Goal: Transaction & Acquisition: Obtain resource

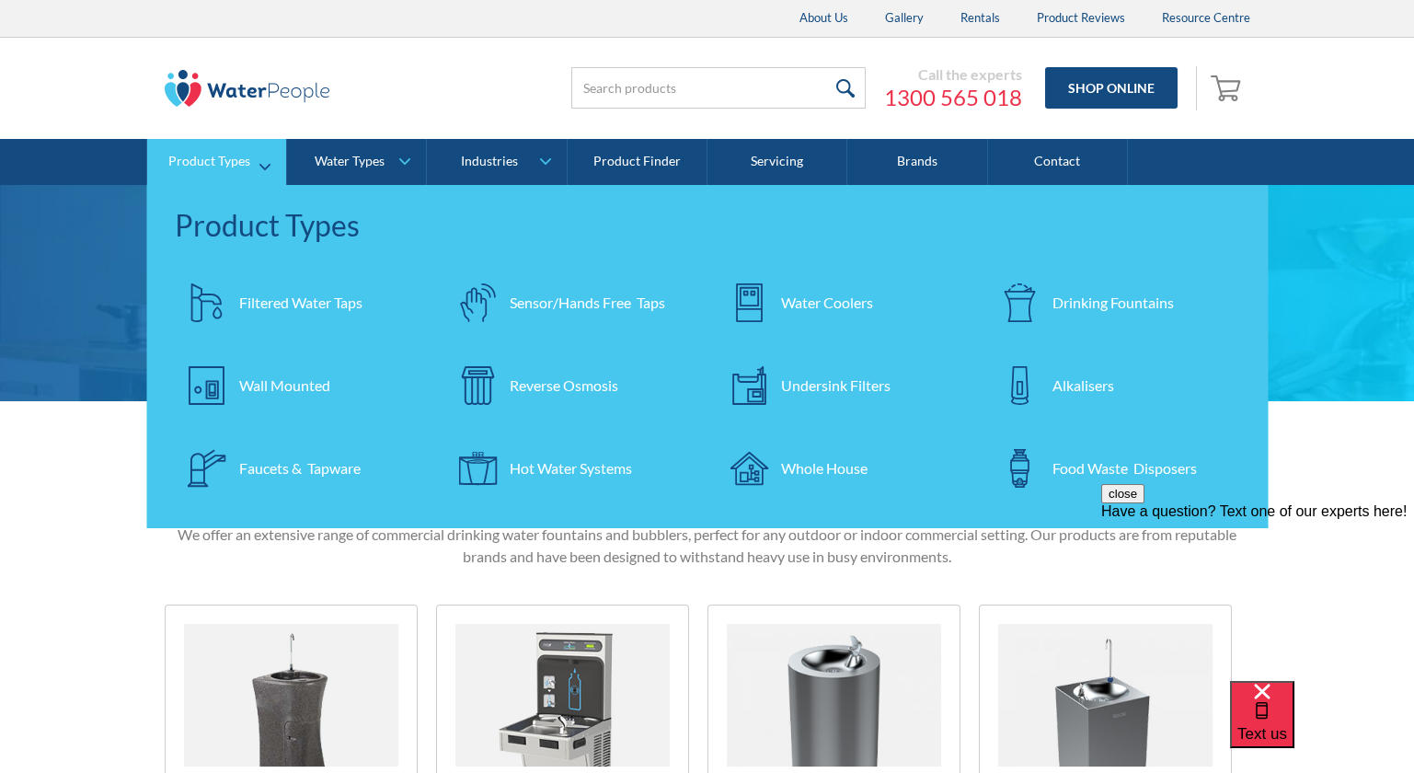
click at [1071, 296] on div "Drinking Fountains" at bounding box center [1113, 303] width 121 height 22
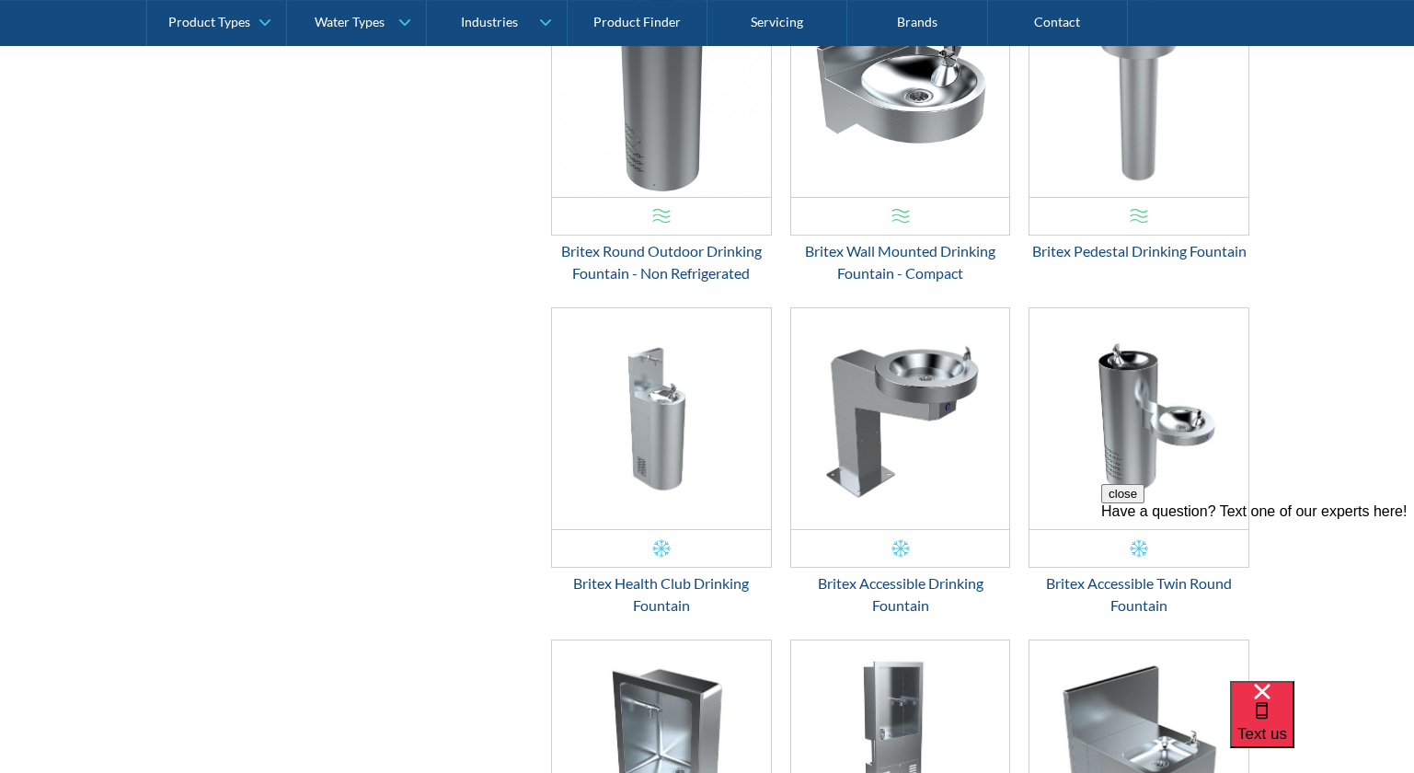
scroll to position [1876, 0]
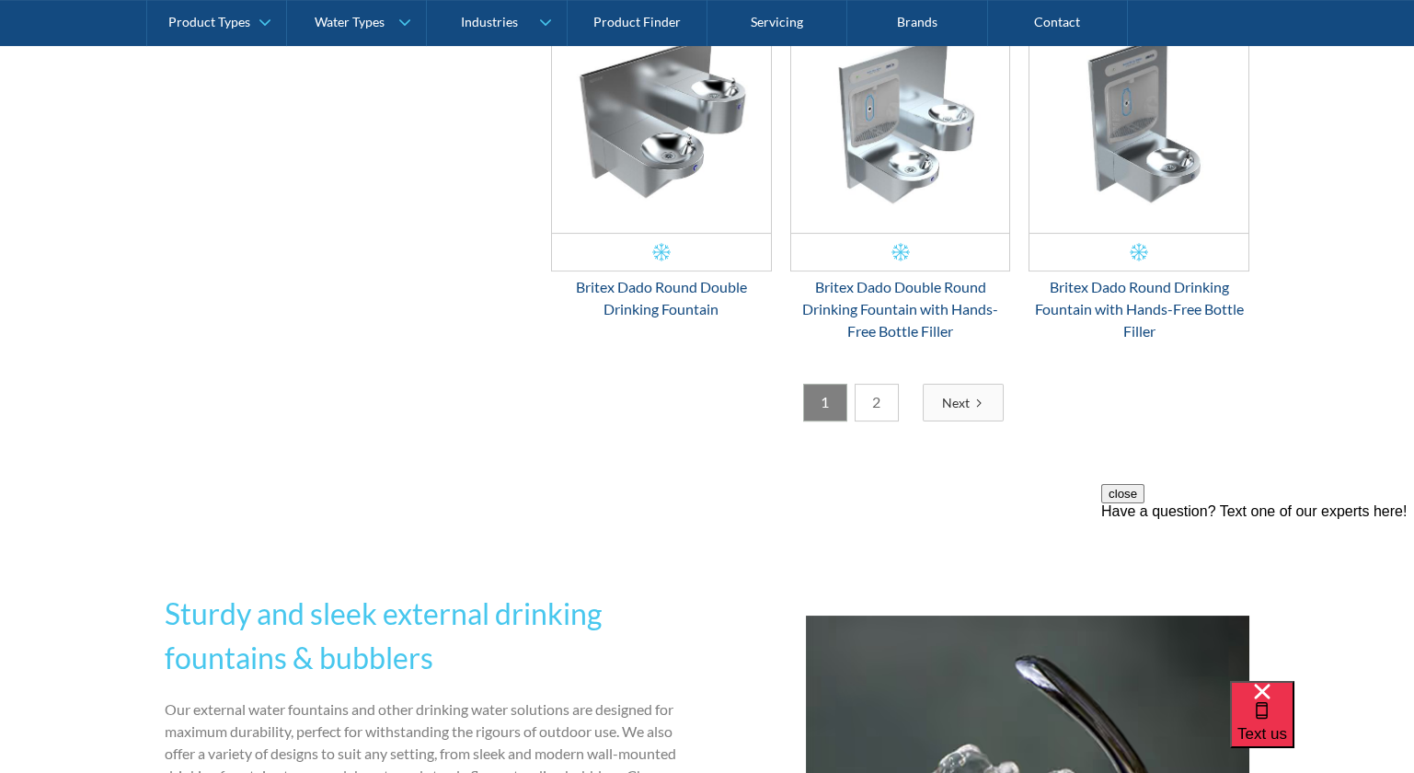
click at [869, 402] on link "2" at bounding box center [877, 403] width 44 height 38
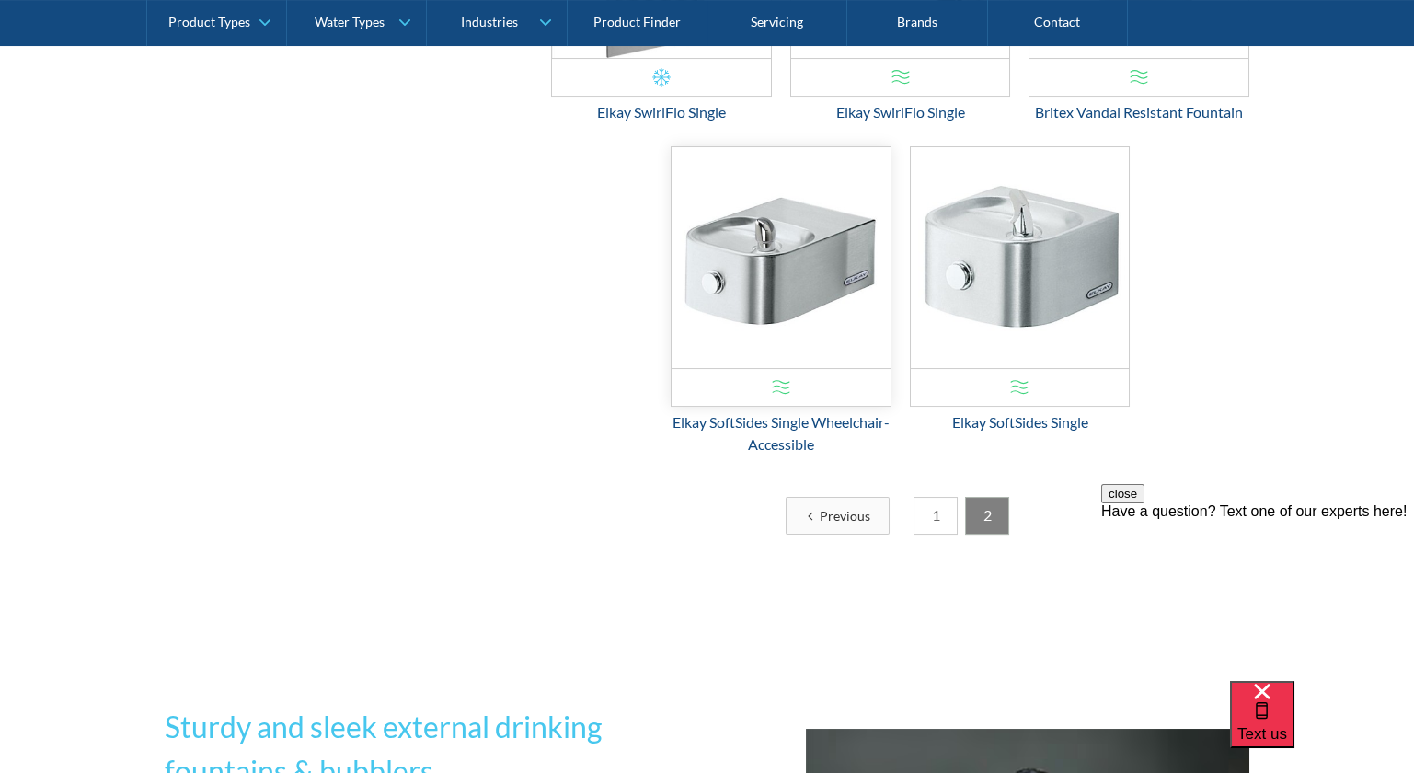
scroll to position [2060, 0]
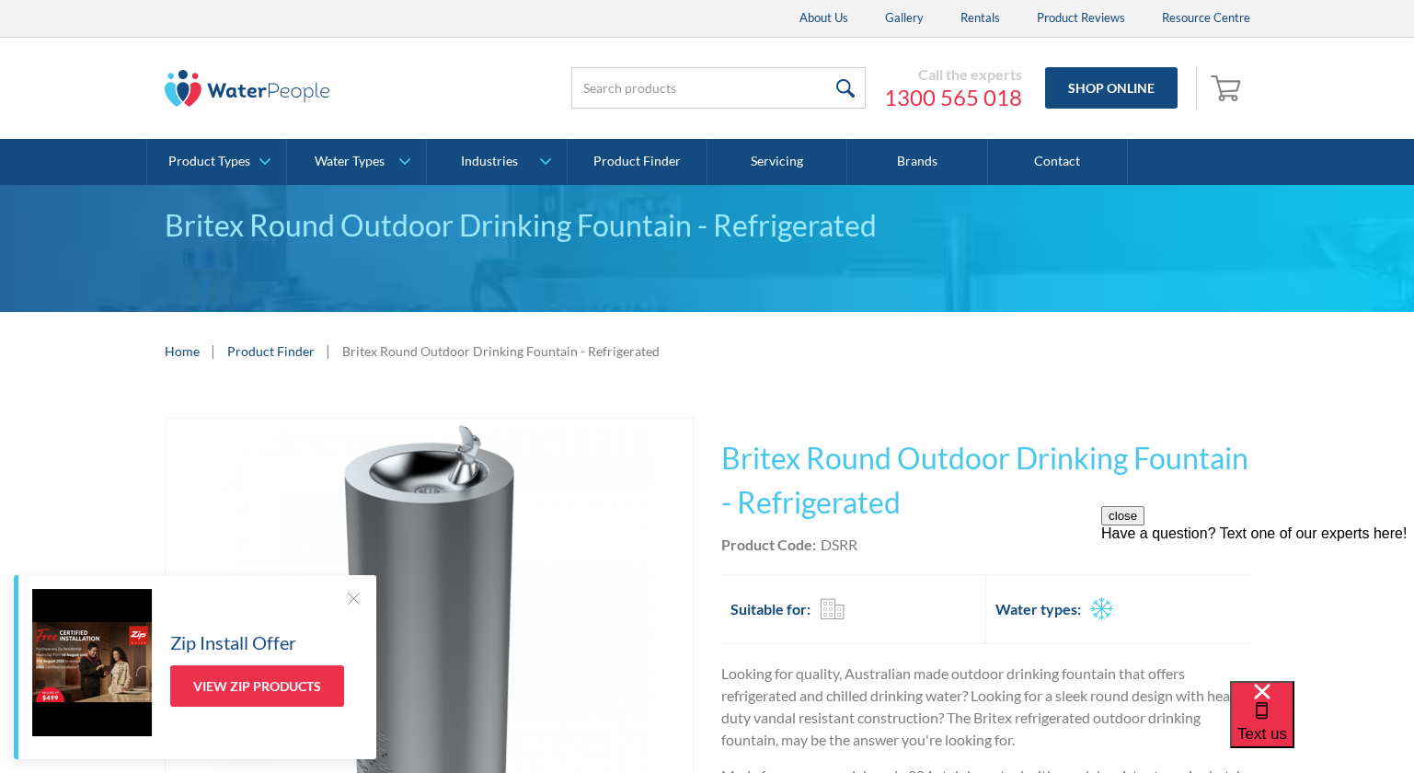
click at [151, 364] on div "Home | Product Finder | Britex Round Outdoor Drinking Fountain - Refrigerated" at bounding box center [707, 351] width 1414 height 78
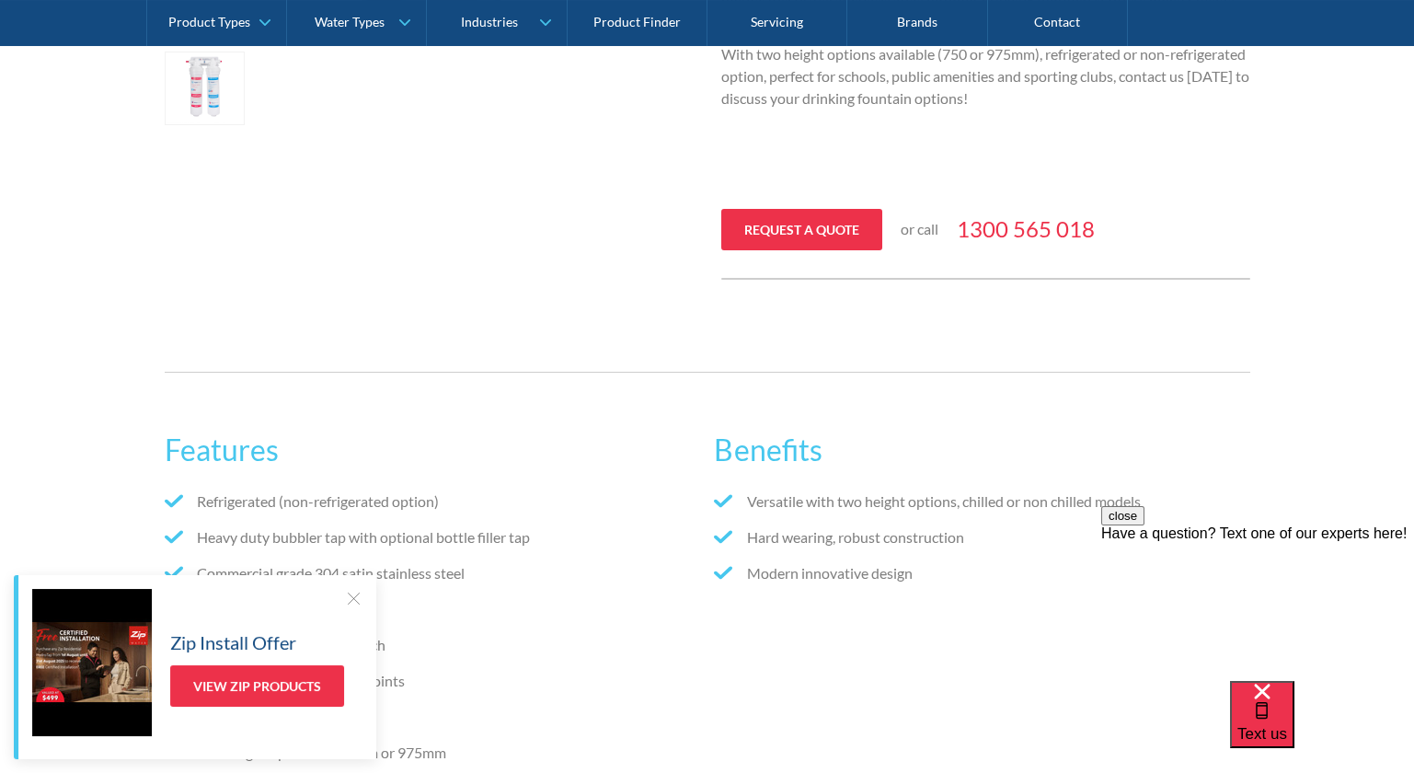
scroll to position [827, 0]
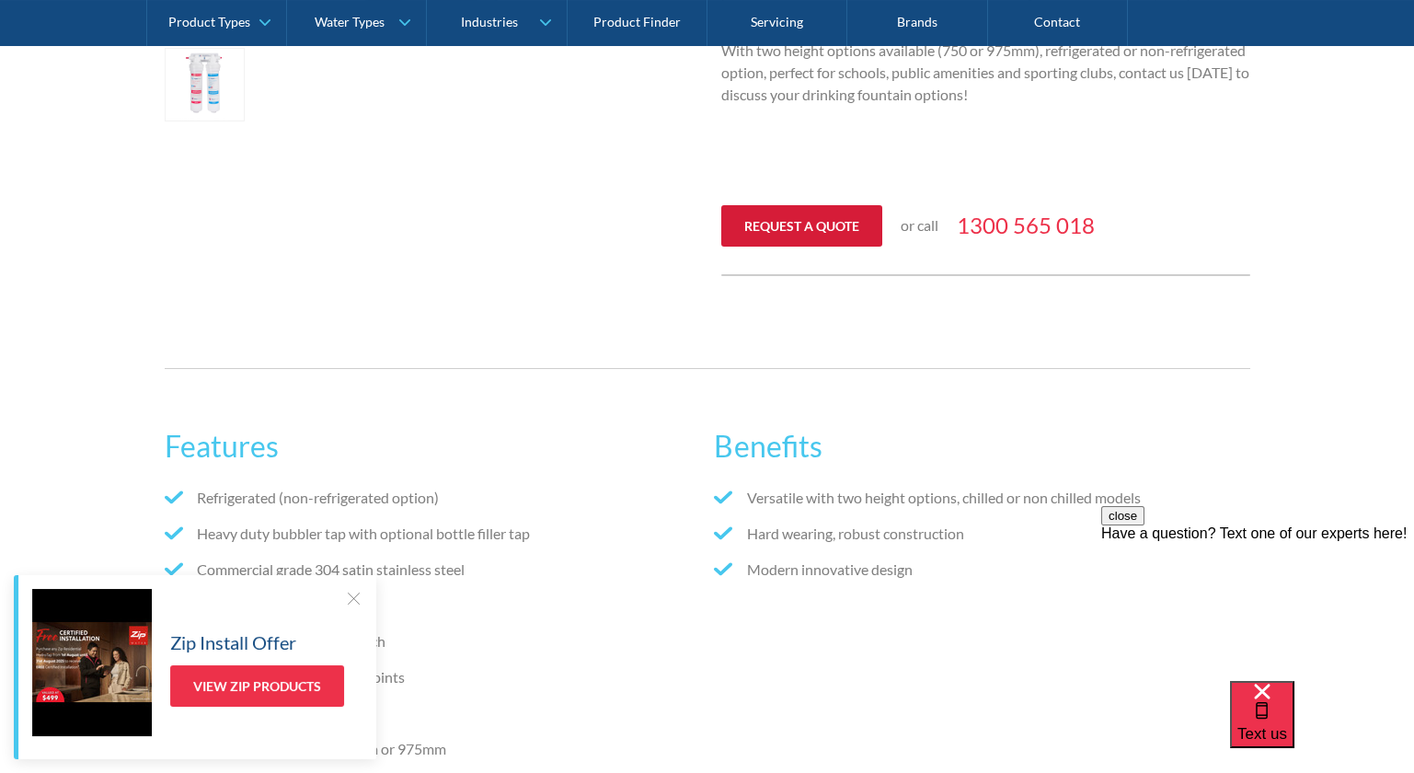
click at [807, 224] on link "Request a quote" at bounding box center [801, 225] width 161 height 41
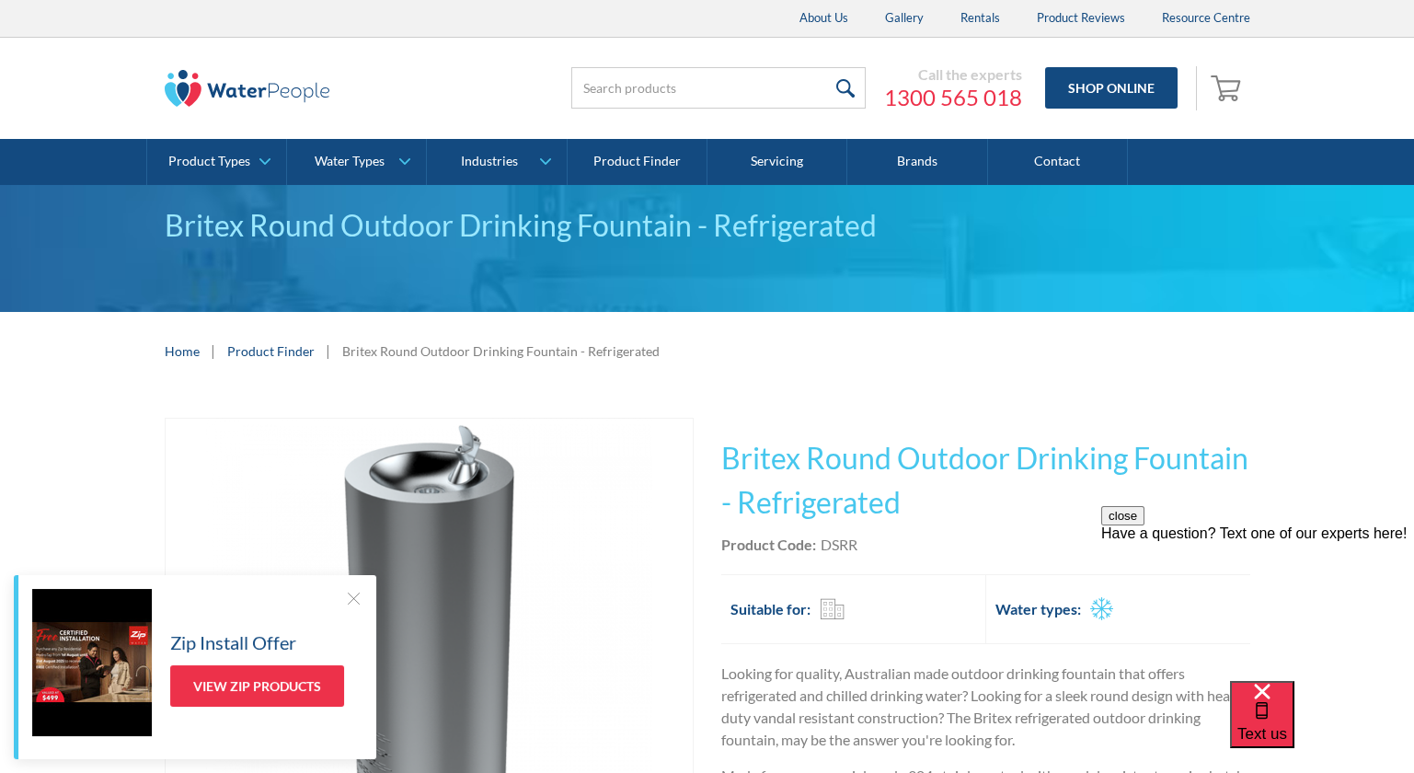
click at [349, 597] on div at bounding box center [353, 598] width 18 height 18
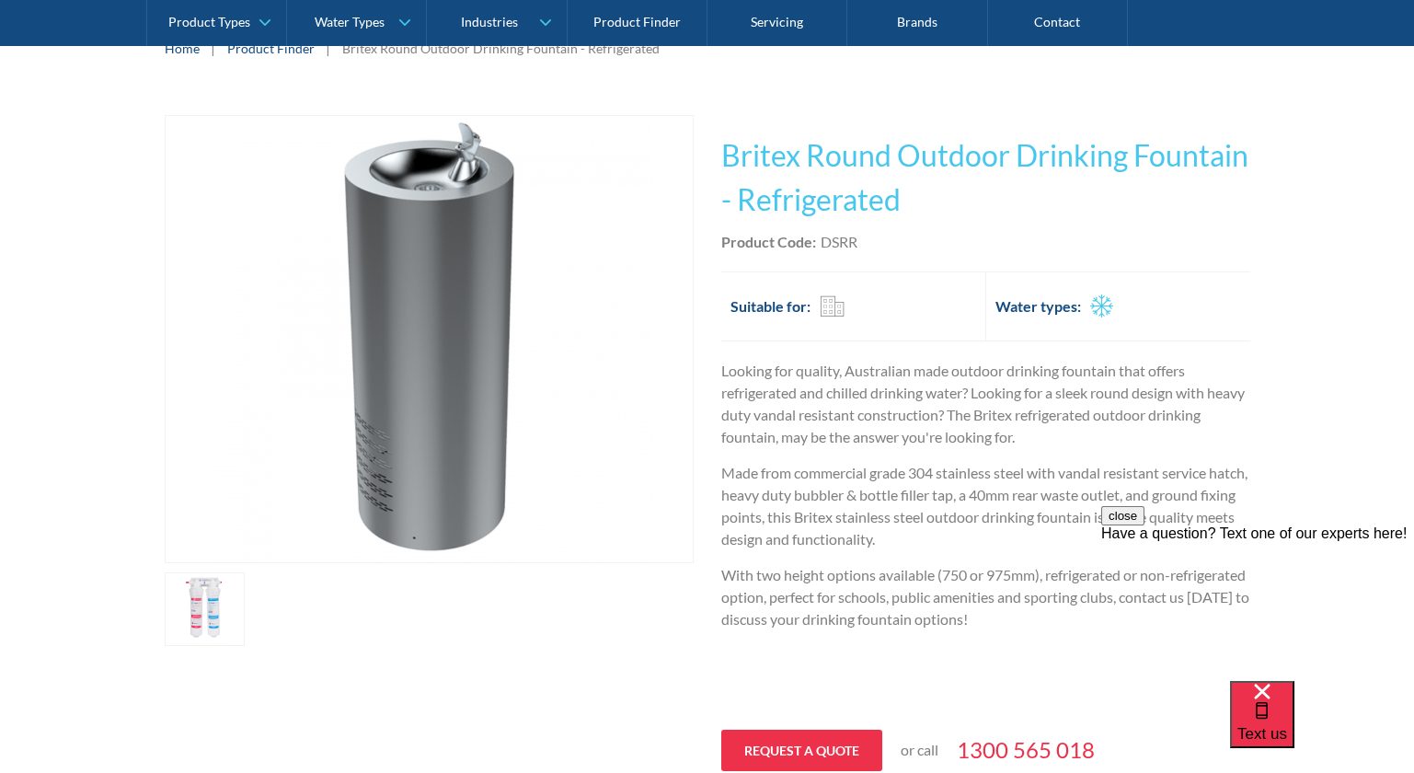
scroll to position [183, 0]
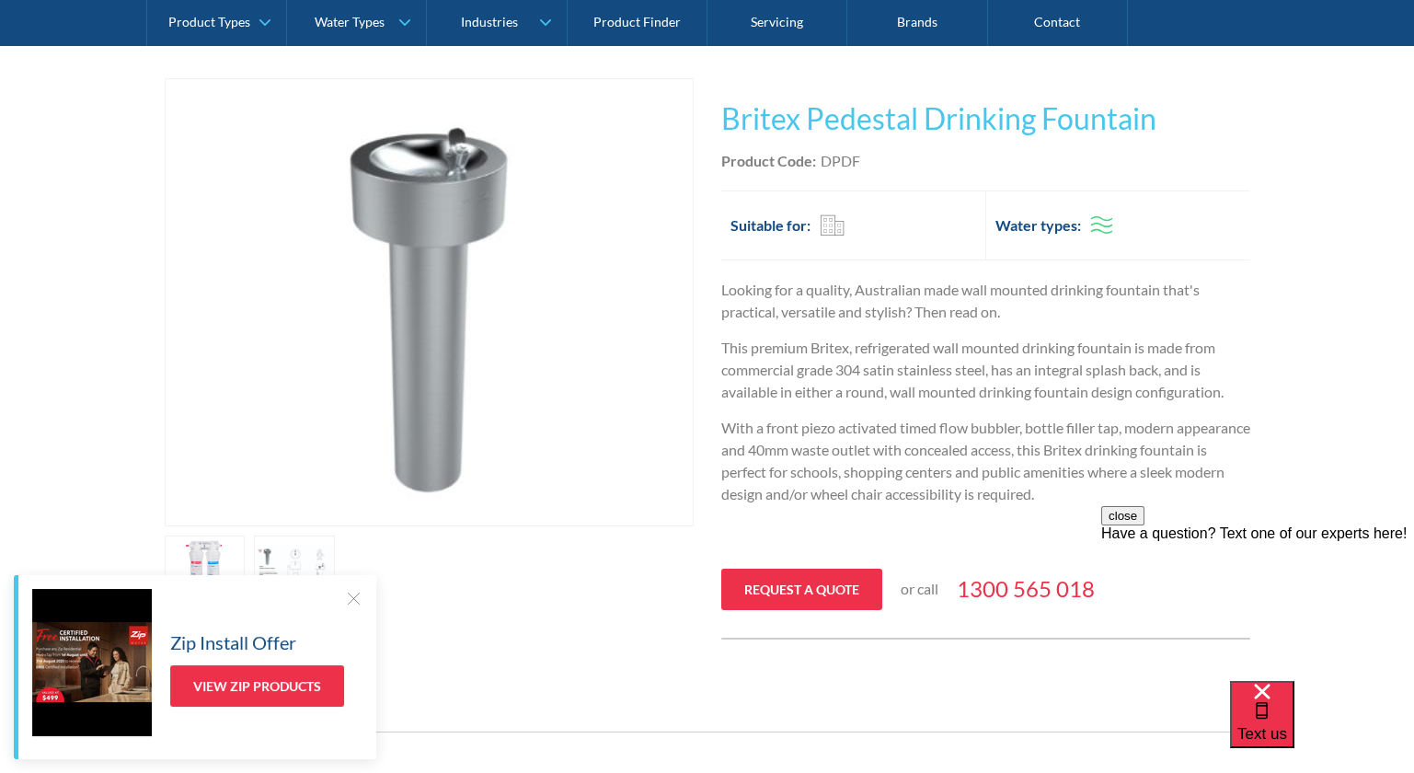
scroll to position [459, 0]
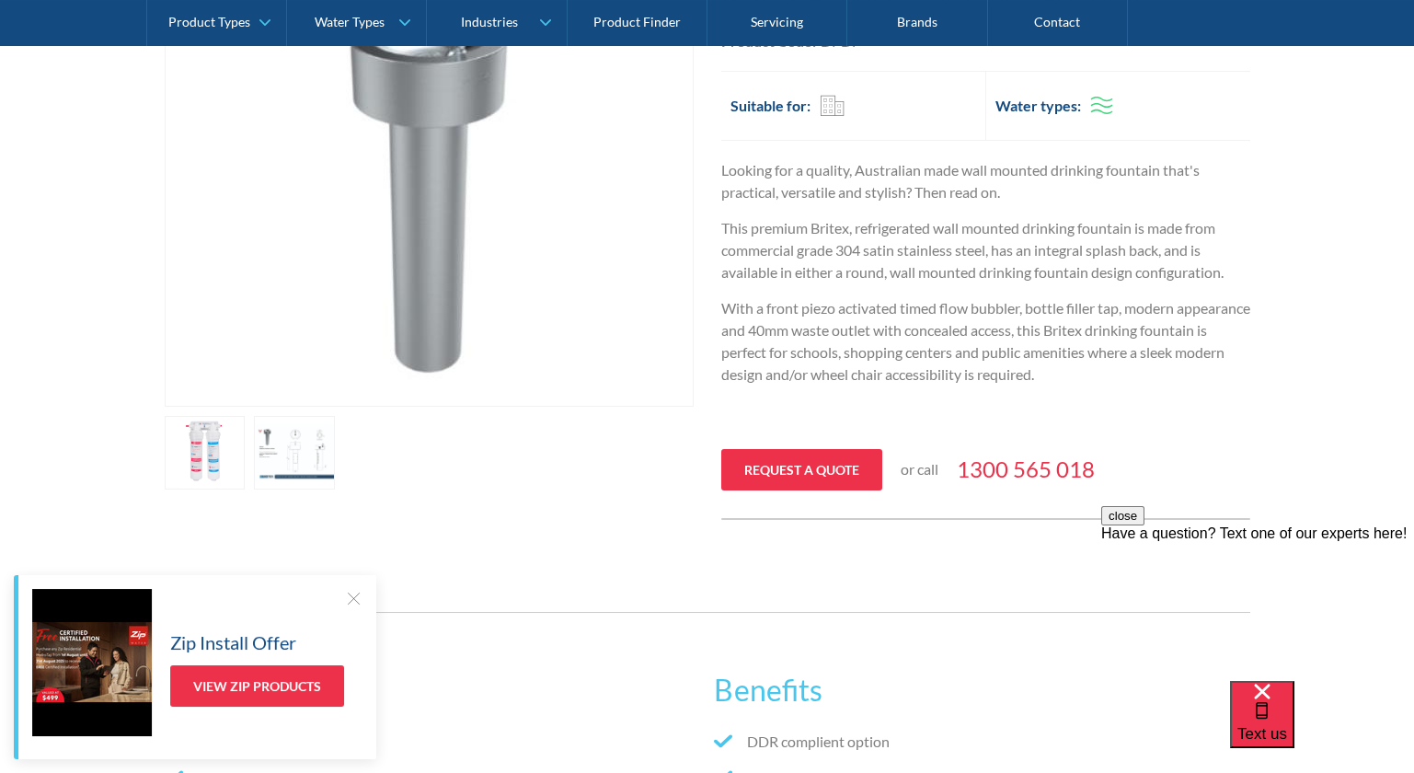
click at [246, 455] on link "open lightbox" at bounding box center [205, 453] width 81 height 74
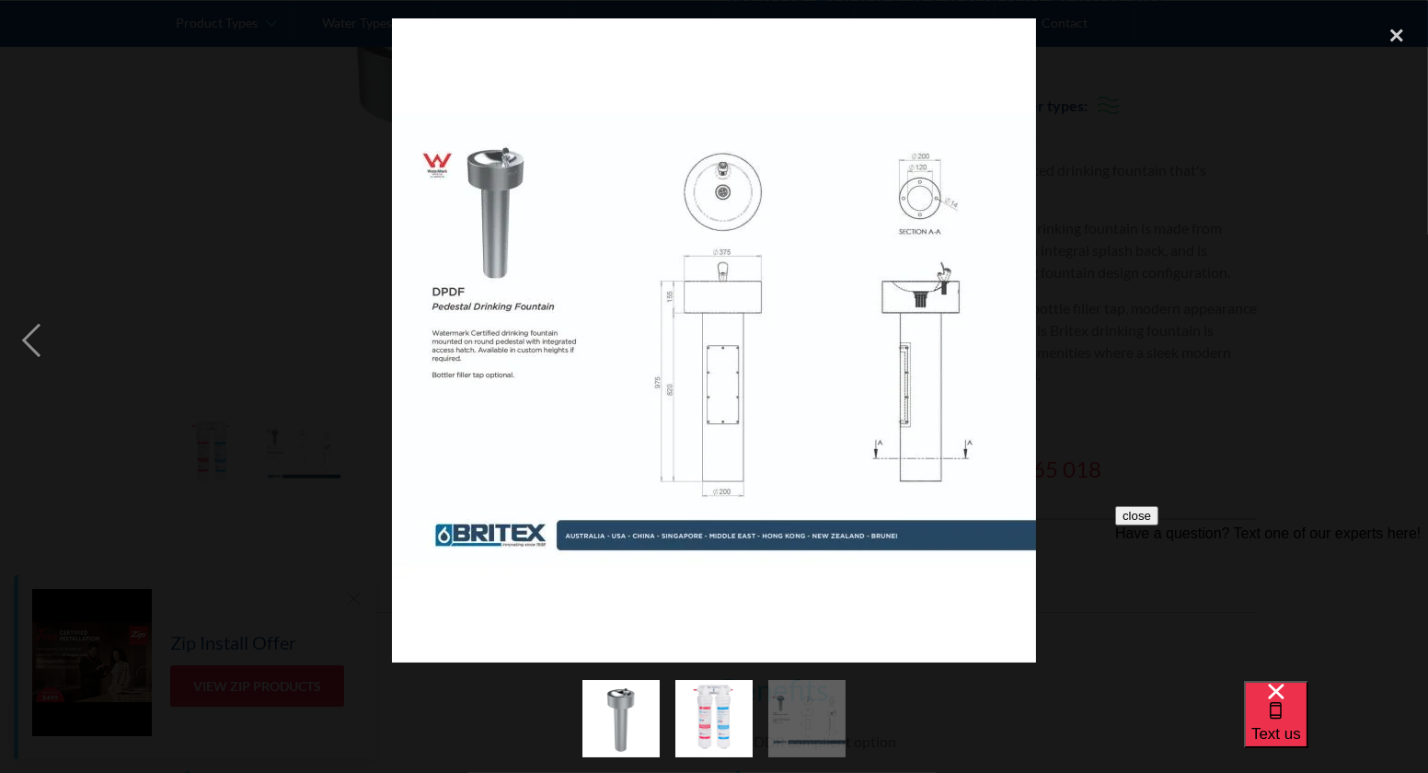
click at [1214, 218] on div at bounding box center [714, 341] width 1428 height 650
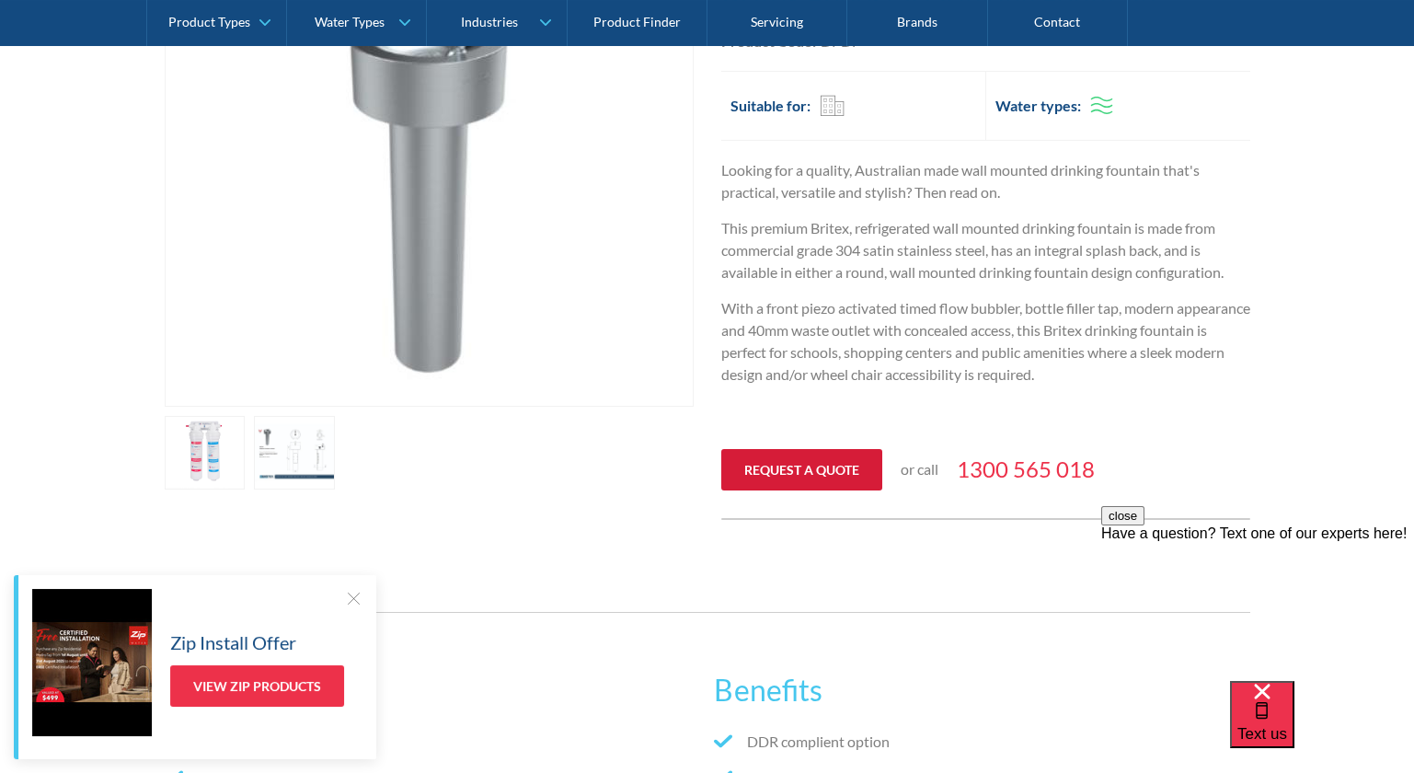
click at [733, 470] on link "Request a quote" at bounding box center [801, 469] width 161 height 41
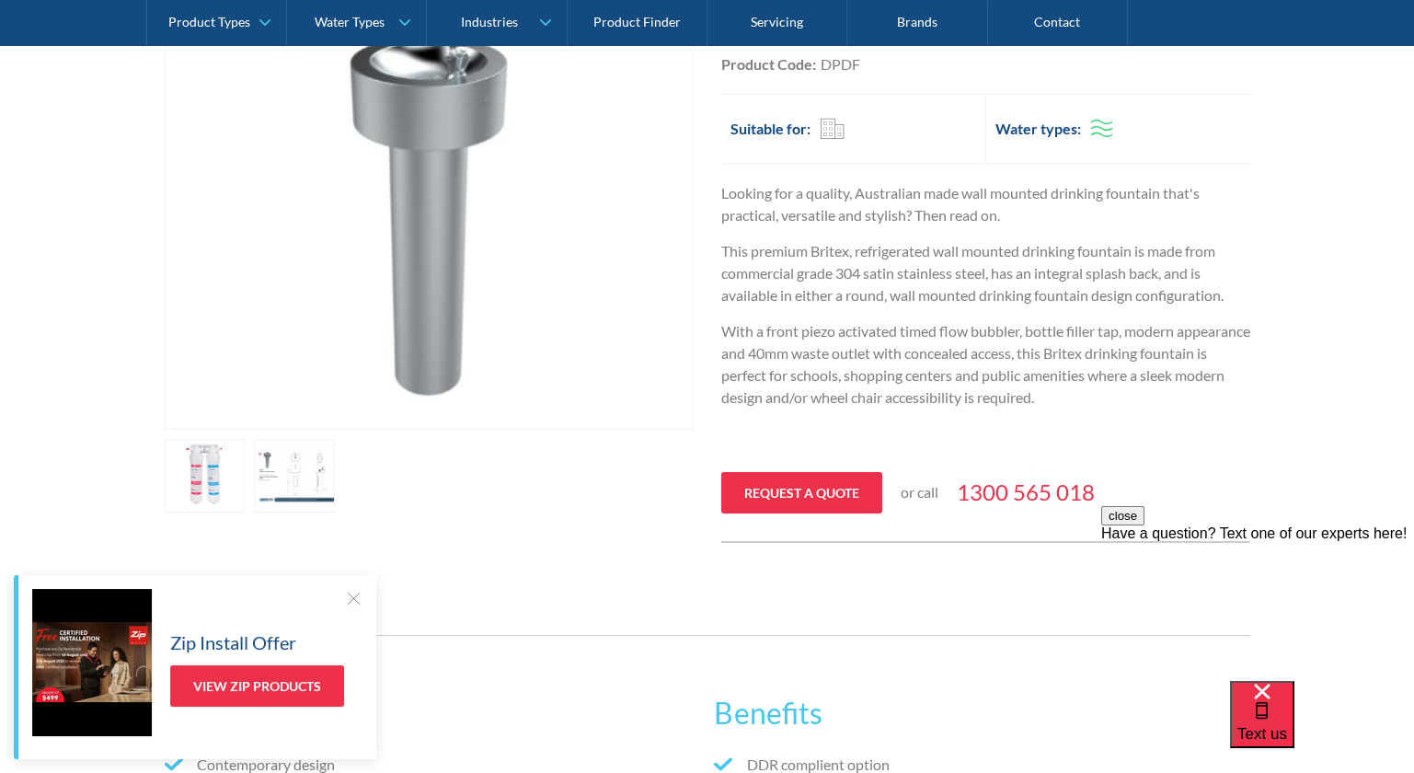
scroll to position [416, 0]
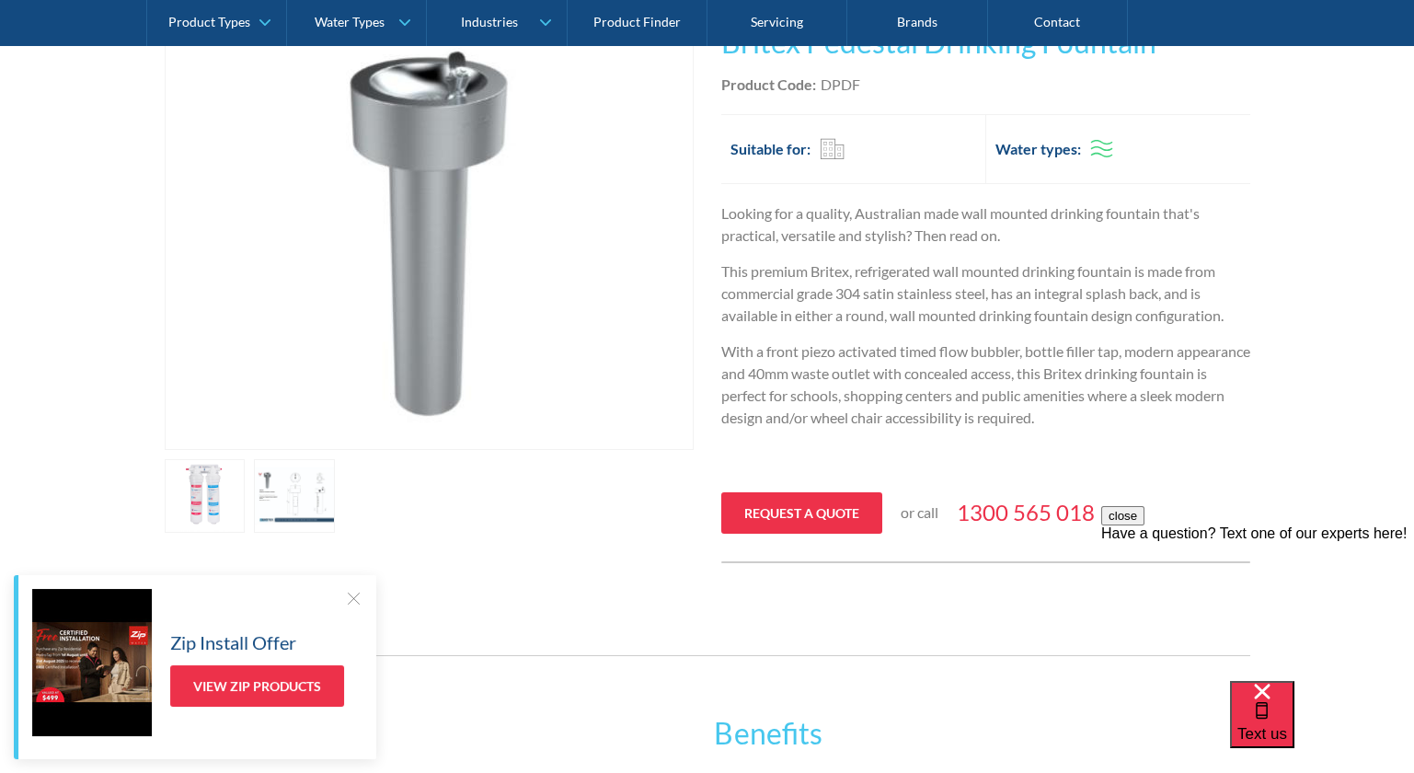
click at [246, 484] on link "open lightbox" at bounding box center [205, 496] width 81 height 74
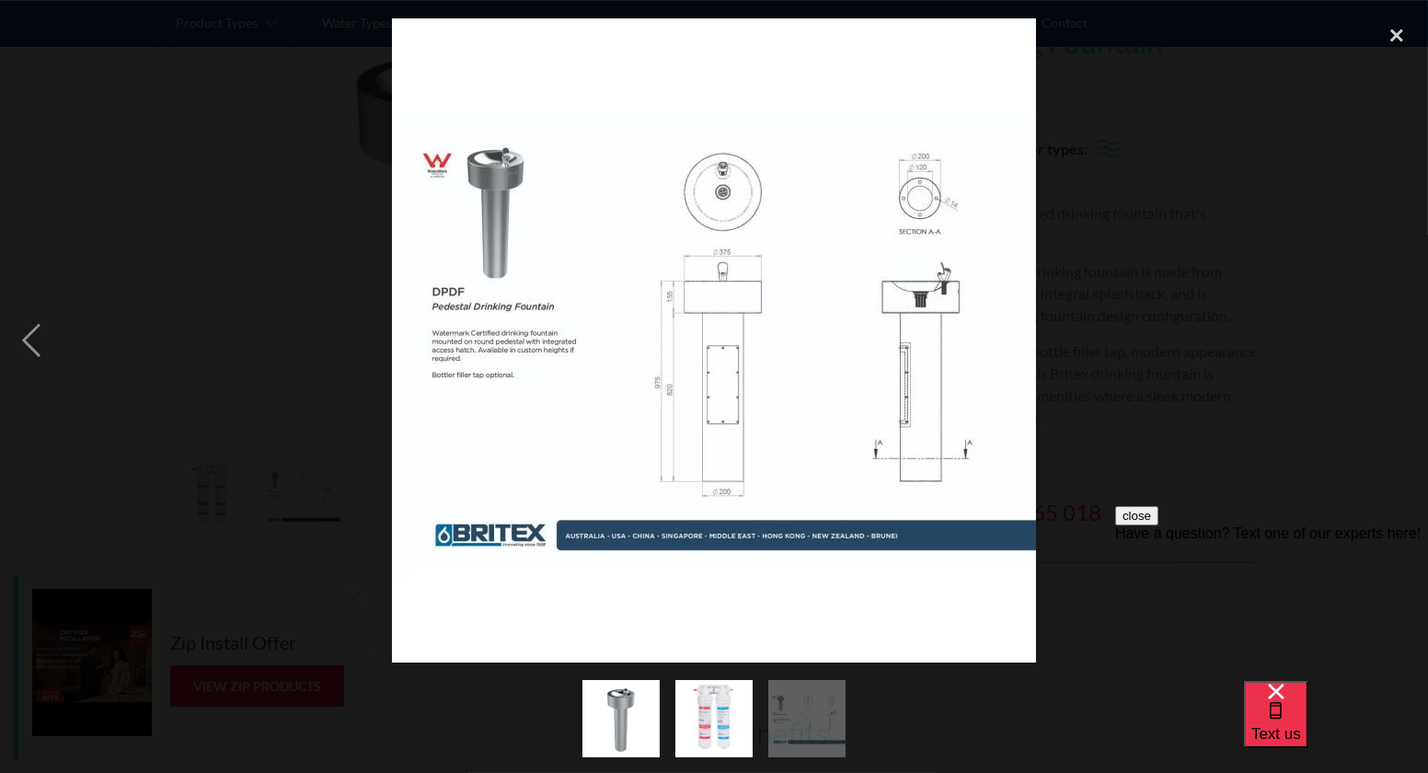
click at [284, 341] on div at bounding box center [714, 341] width 1428 height 650
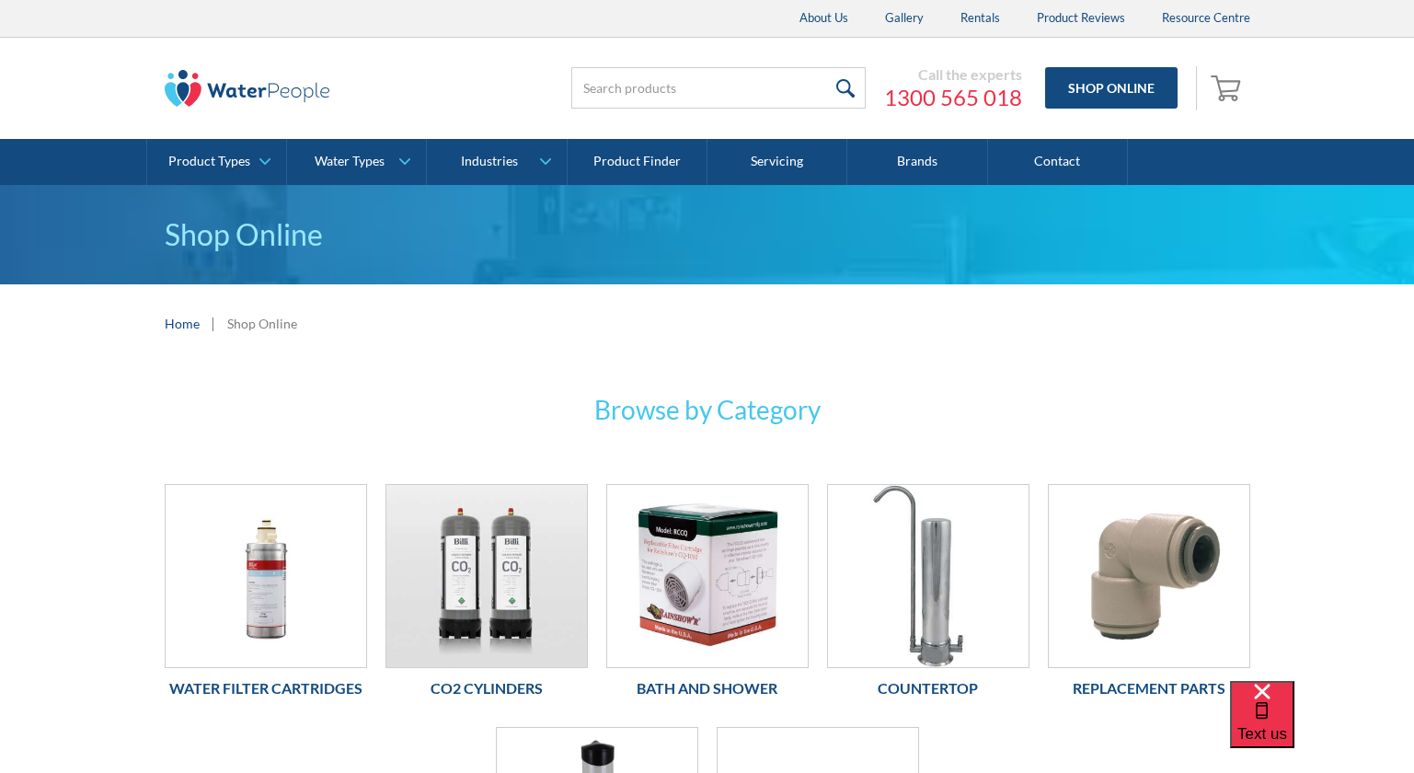
click at [1225, 96] on img "Open empty cart" at bounding box center [1228, 87] width 35 height 29
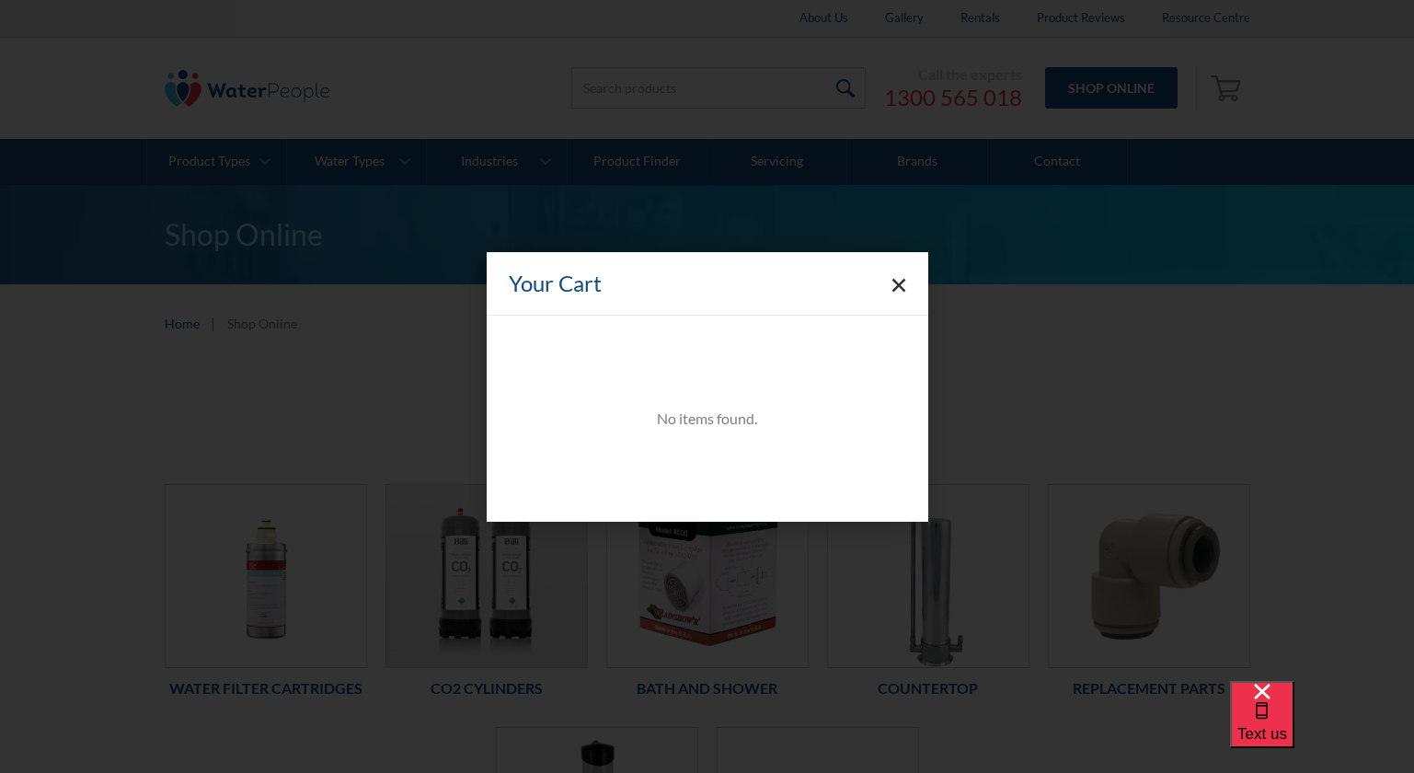
click at [905, 291] on polygon "Close cart" at bounding box center [899, 285] width 14 height 14
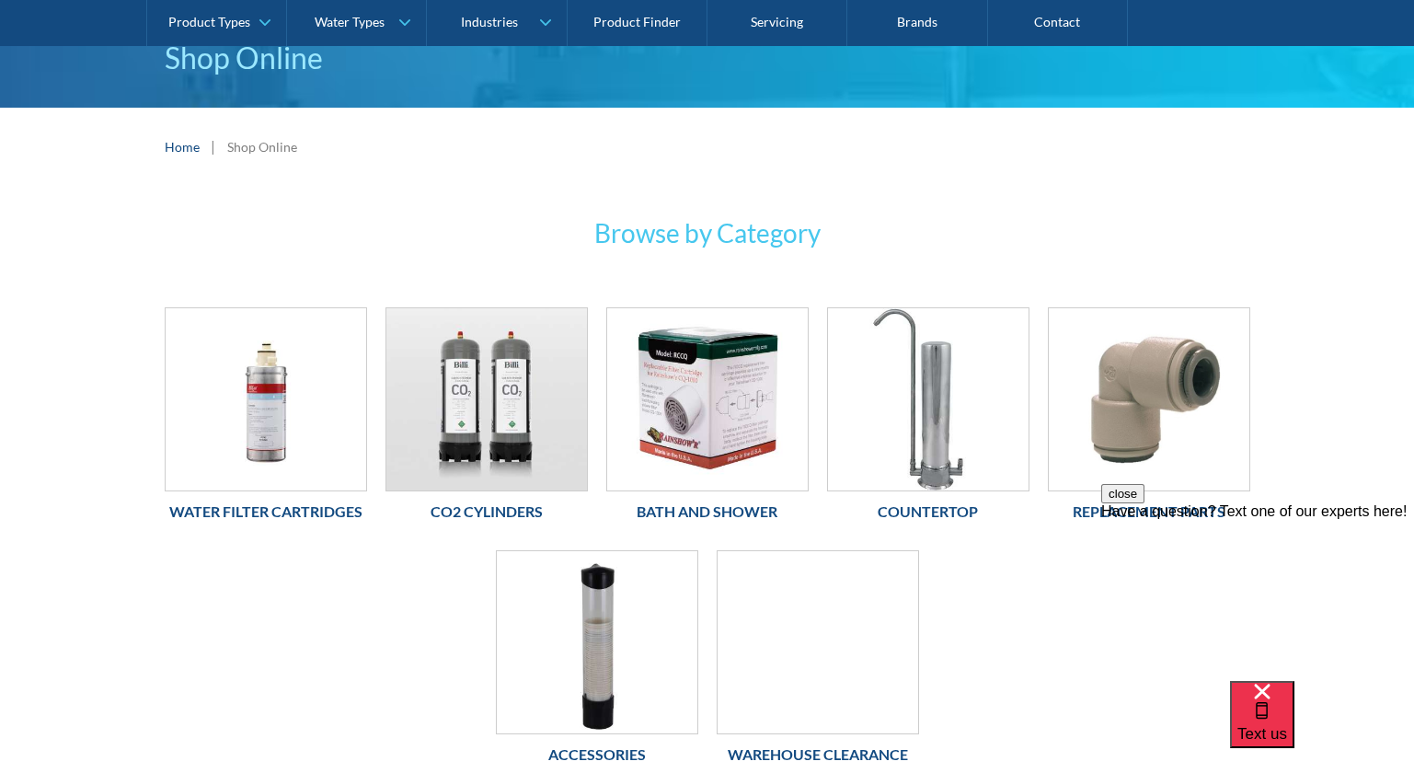
scroll to position [183, 0]
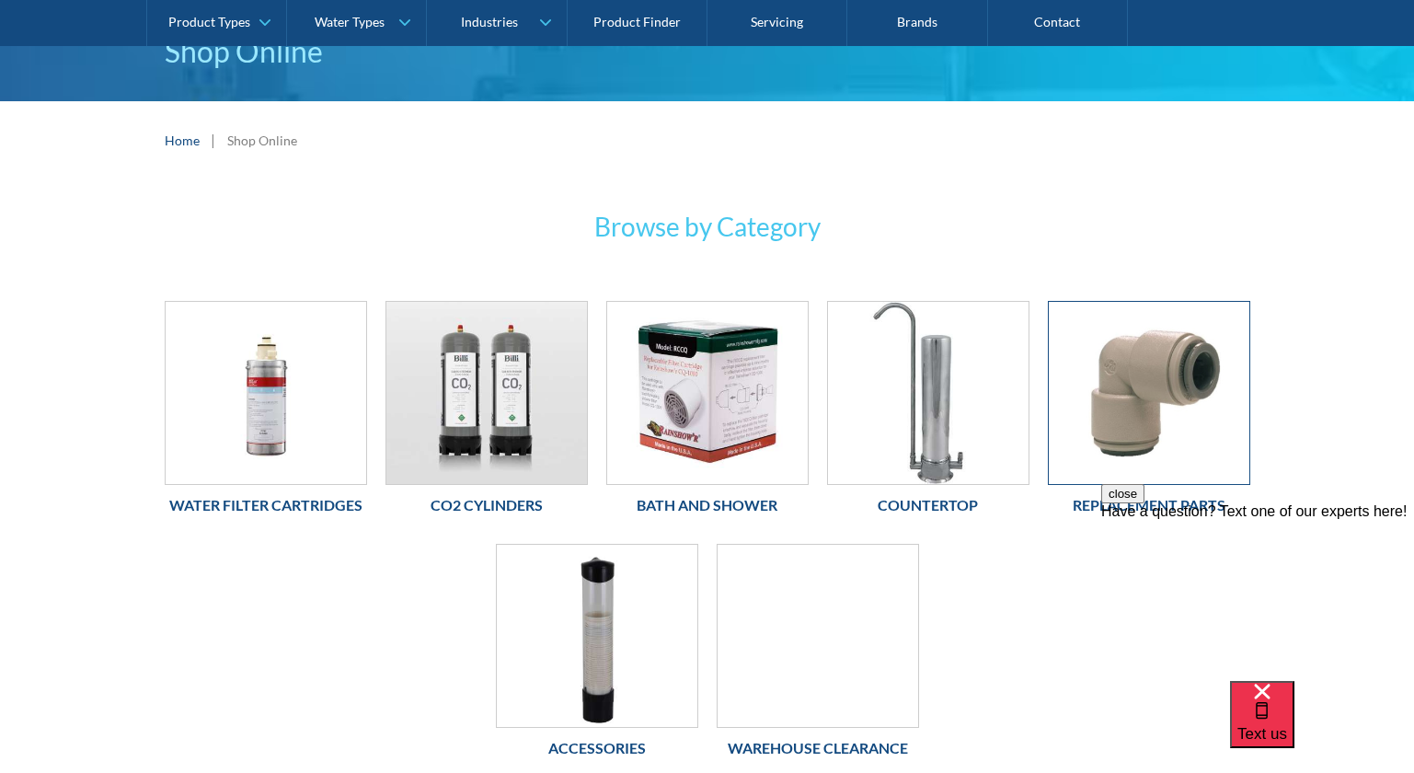
click at [1137, 351] on img at bounding box center [1149, 393] width 201 height 182
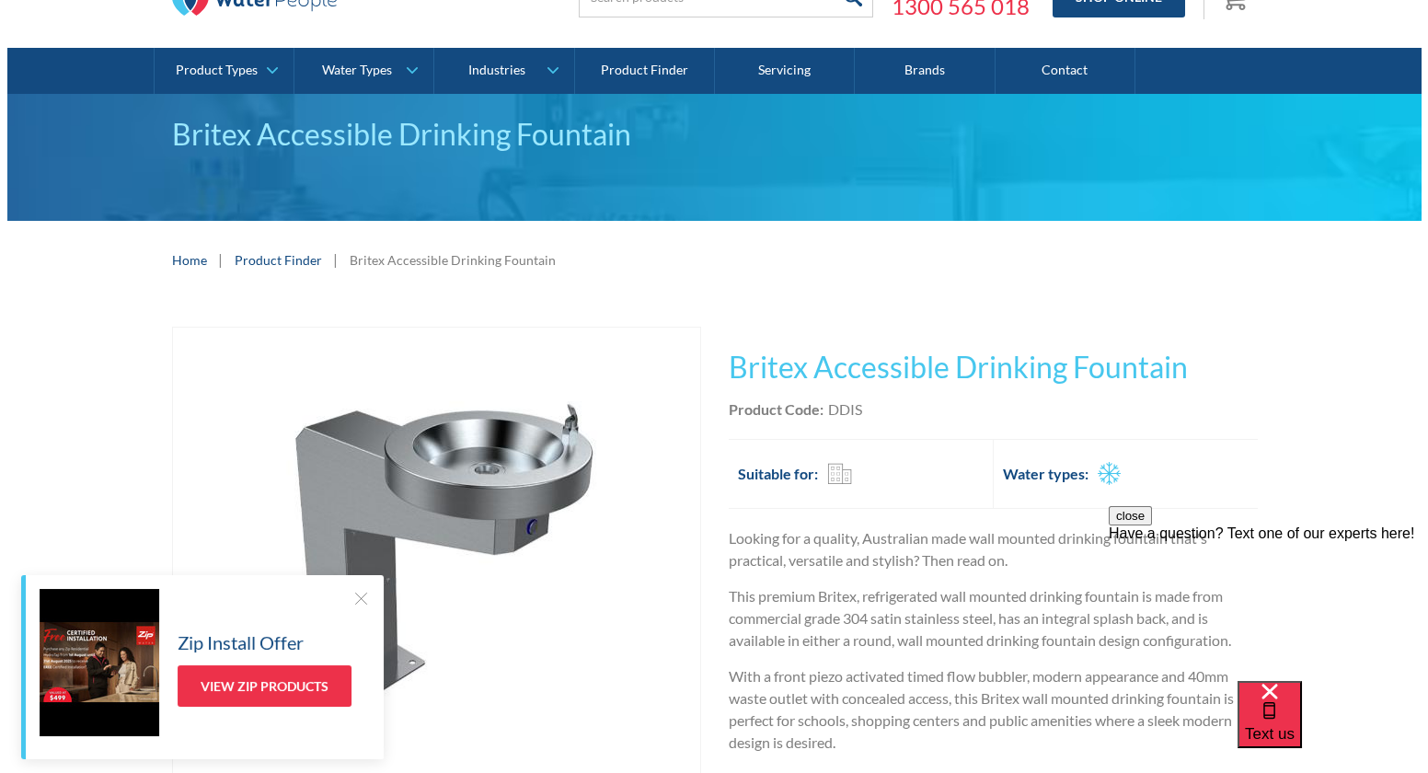
scroll to position [367, 0]
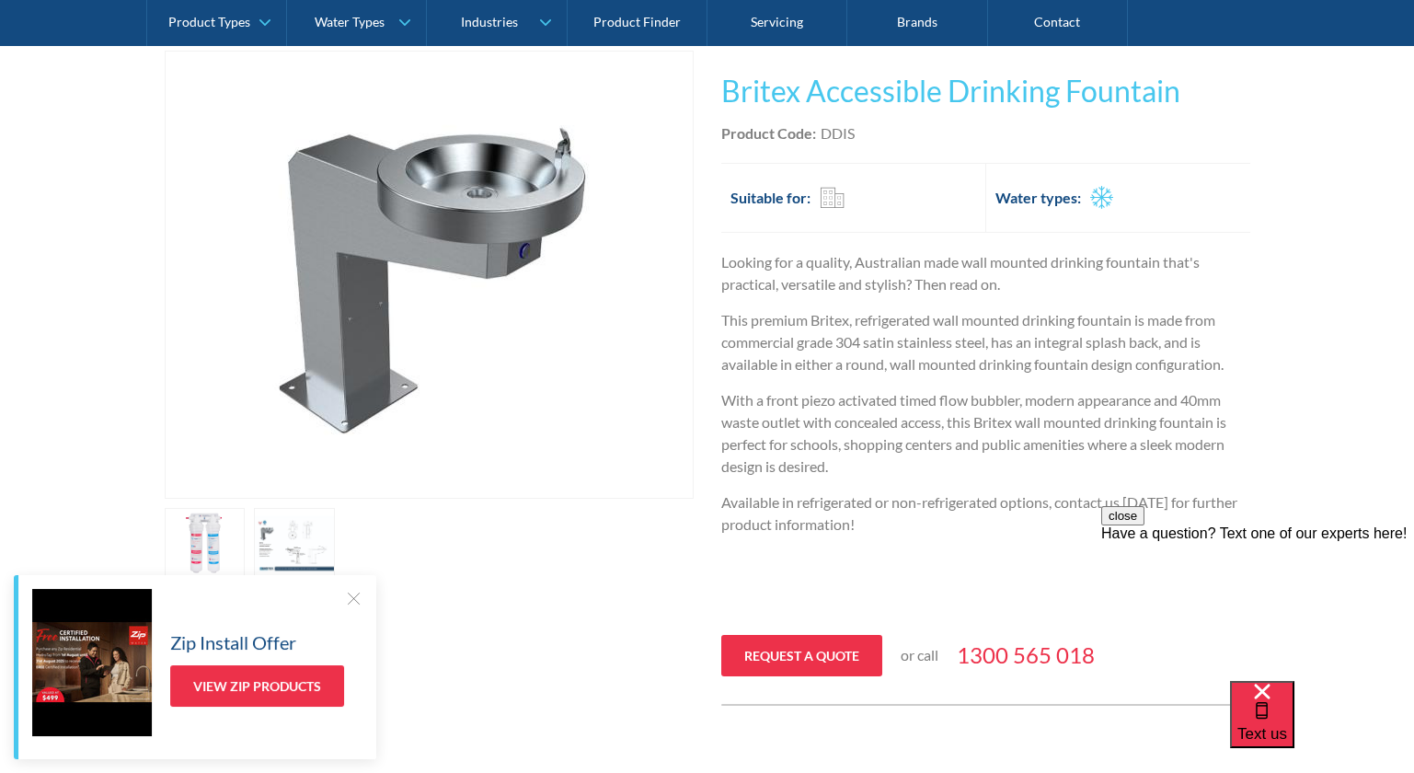
click at [246, 544] on link "open lightbox" at bounding box center [205, 545] width 81 height 74
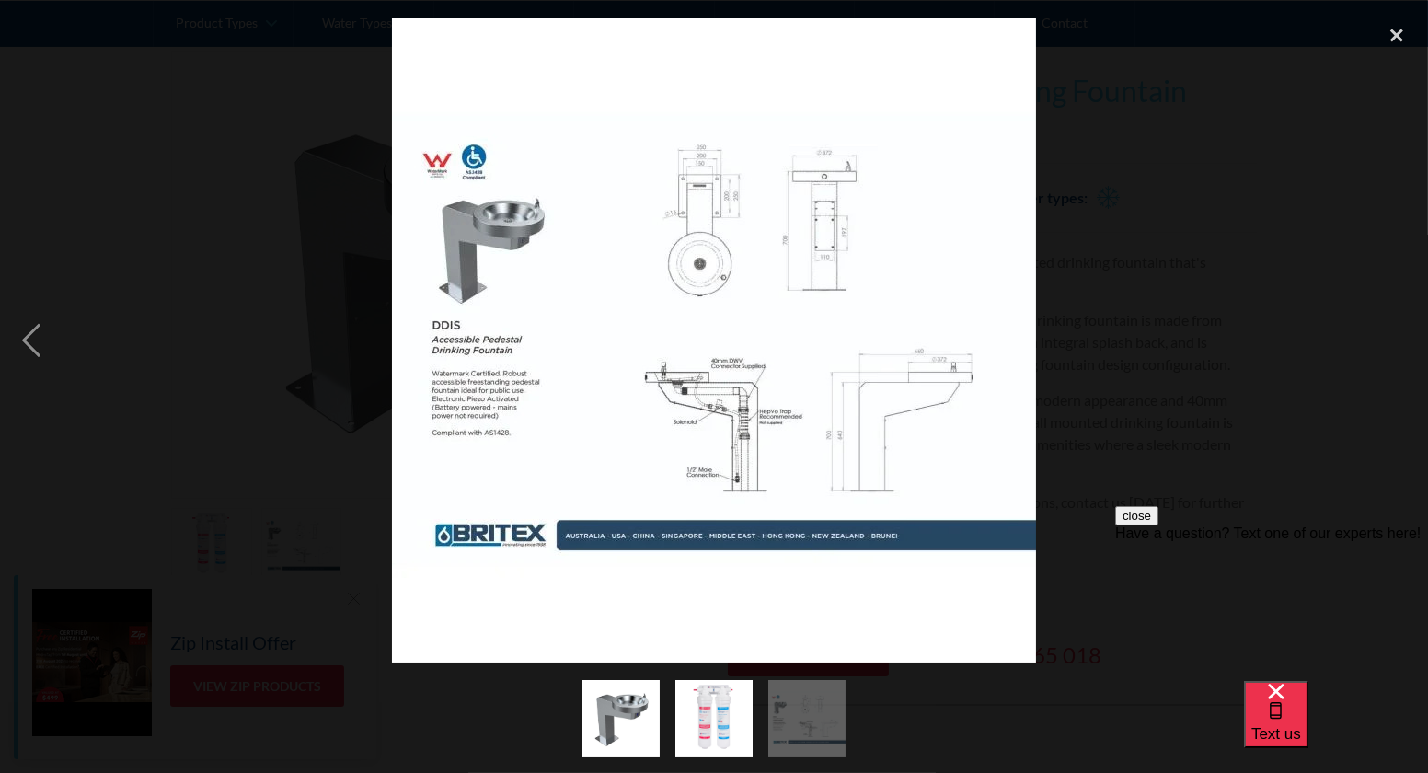
click at [876, 439] on img at bounding box center [714, 340] width 644 height 644
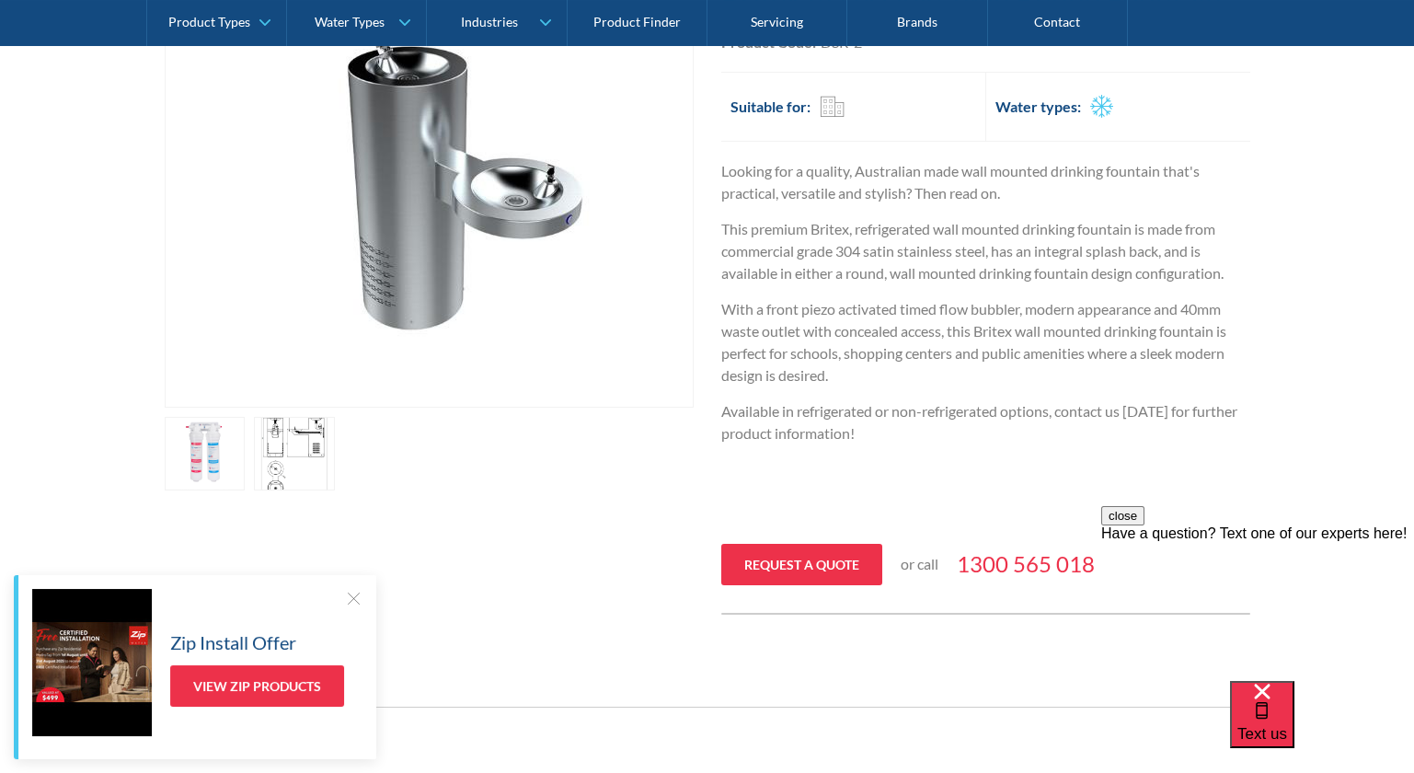
scroll to position [459, 0]
click at [246, 475] on link "open lightbox" at bounding box center [205, 453] width 81 height 74
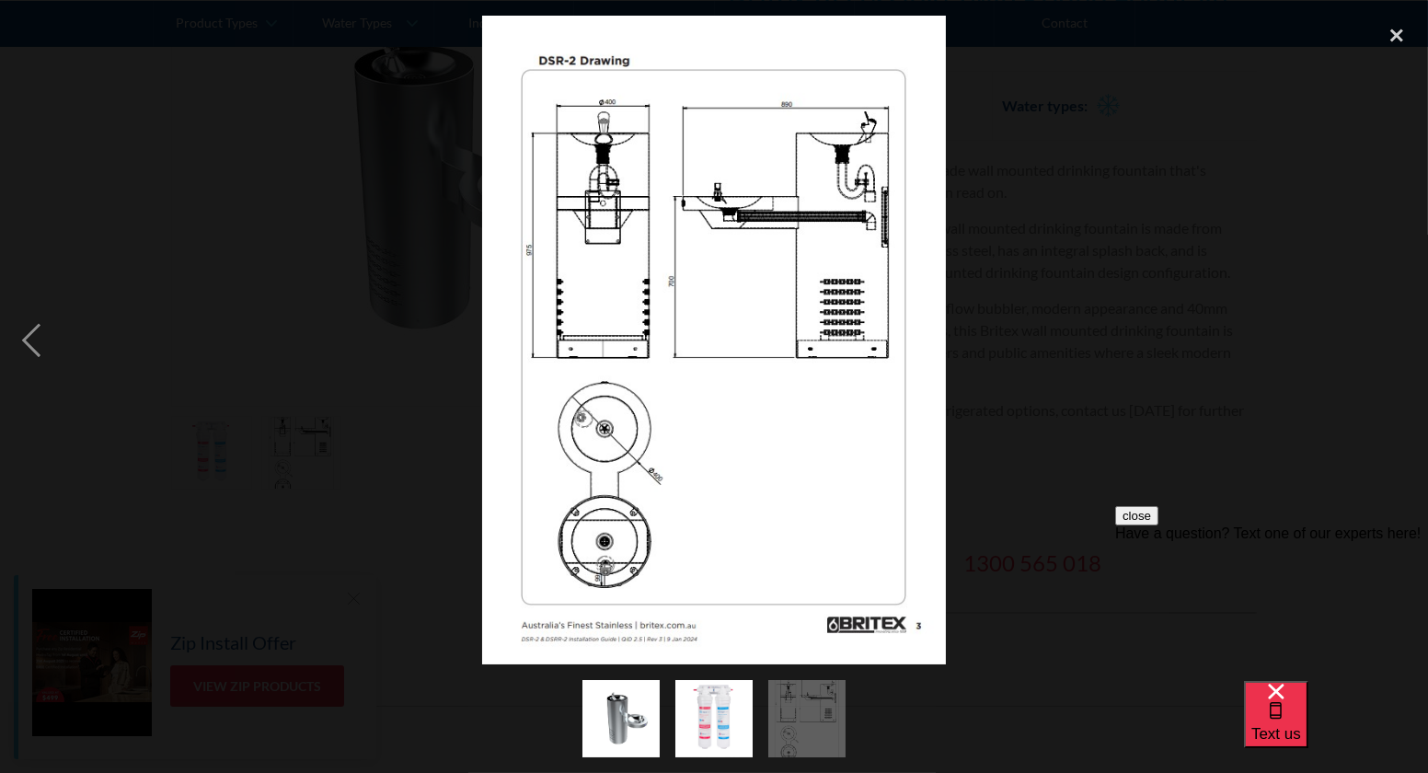
click at [1241, 462] on div at bounding box center [714, 341] width 1428 height 650
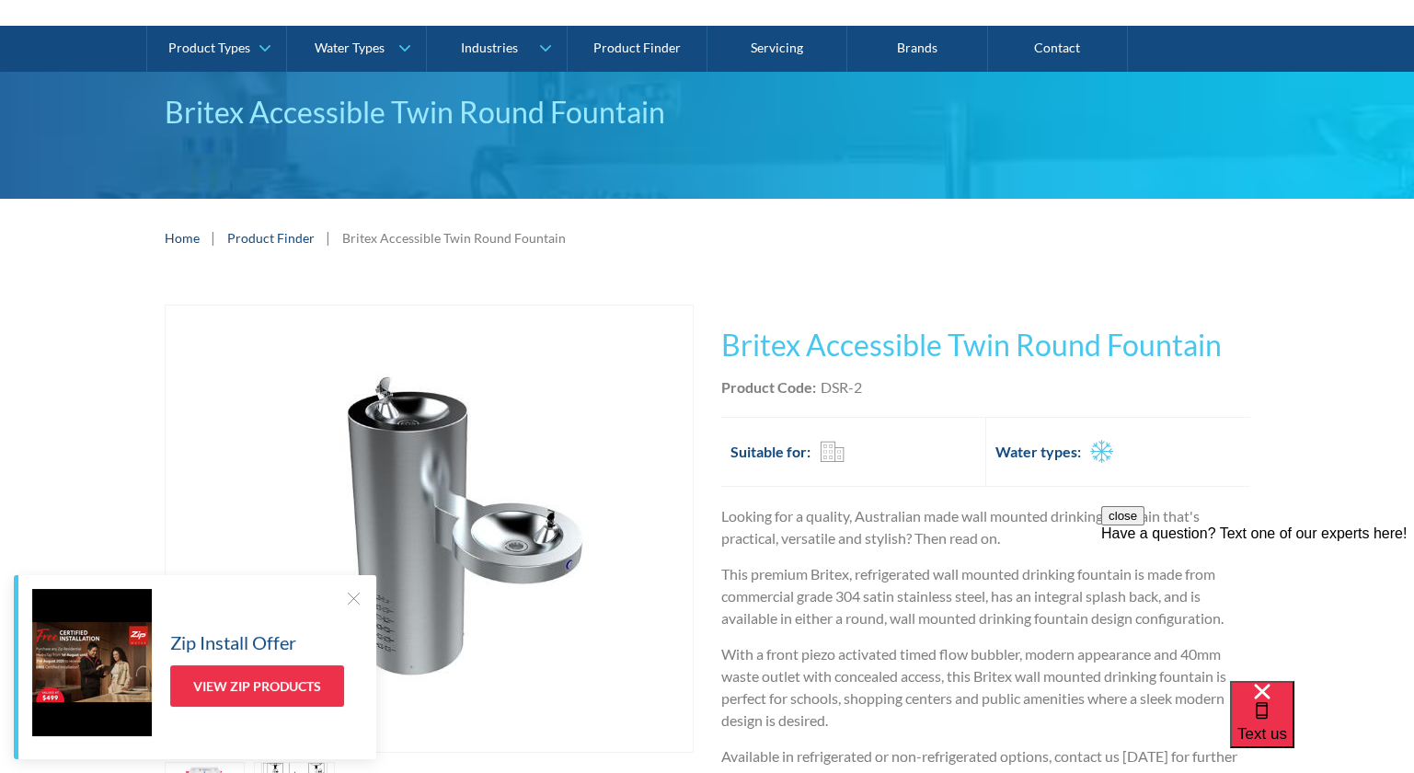
scroll to position [91, 0]
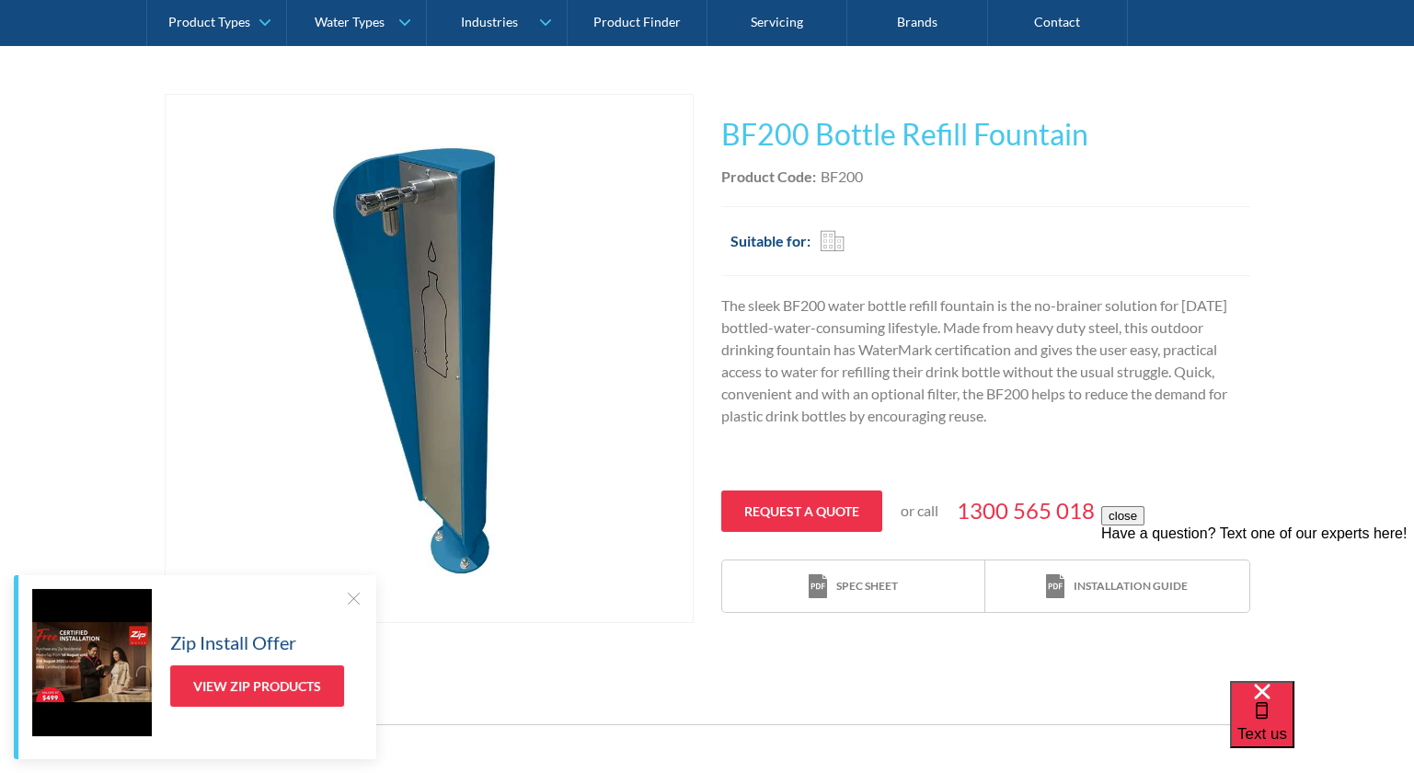
scroll to position [327, 0]
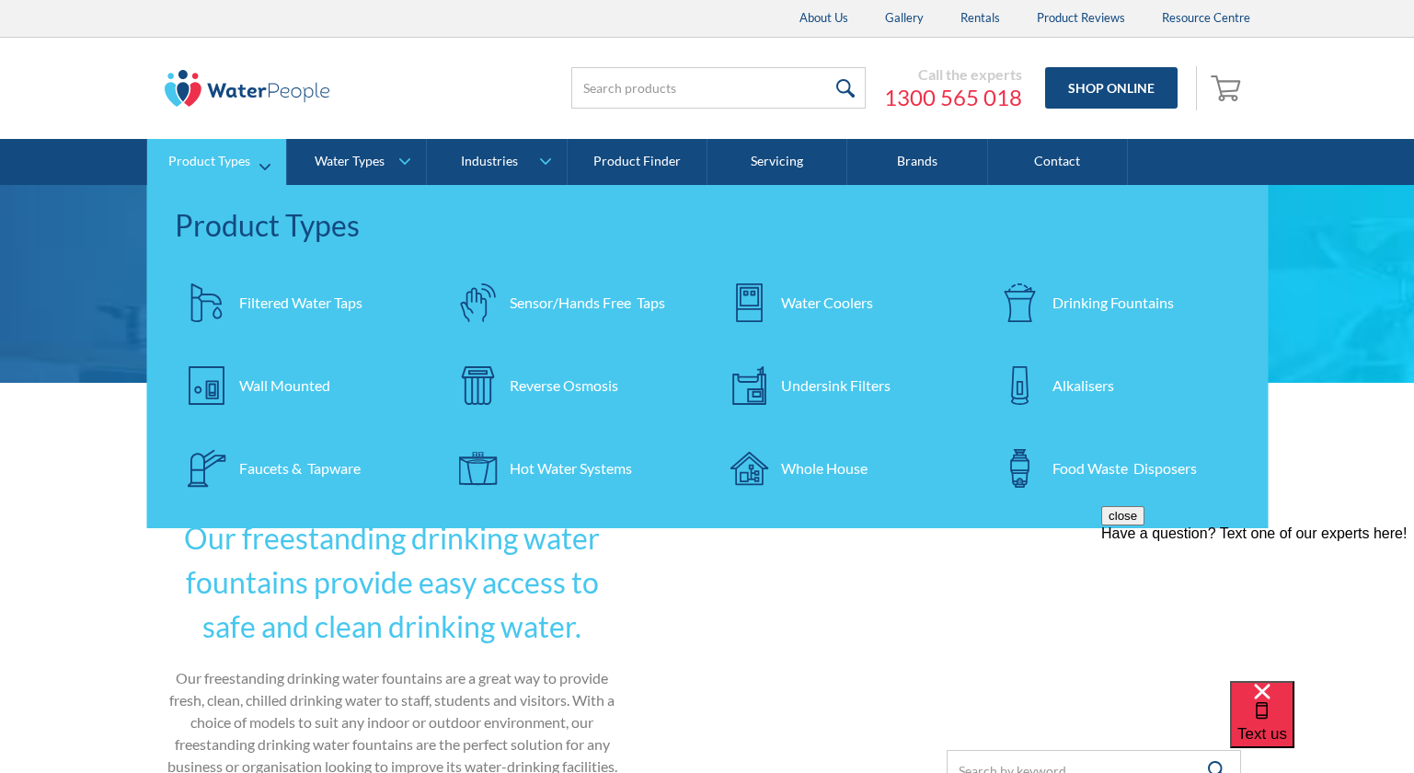
click at [1112, 300] on div "Drinking Fountains" at bounding box center [1113, 303] width 121 height 22
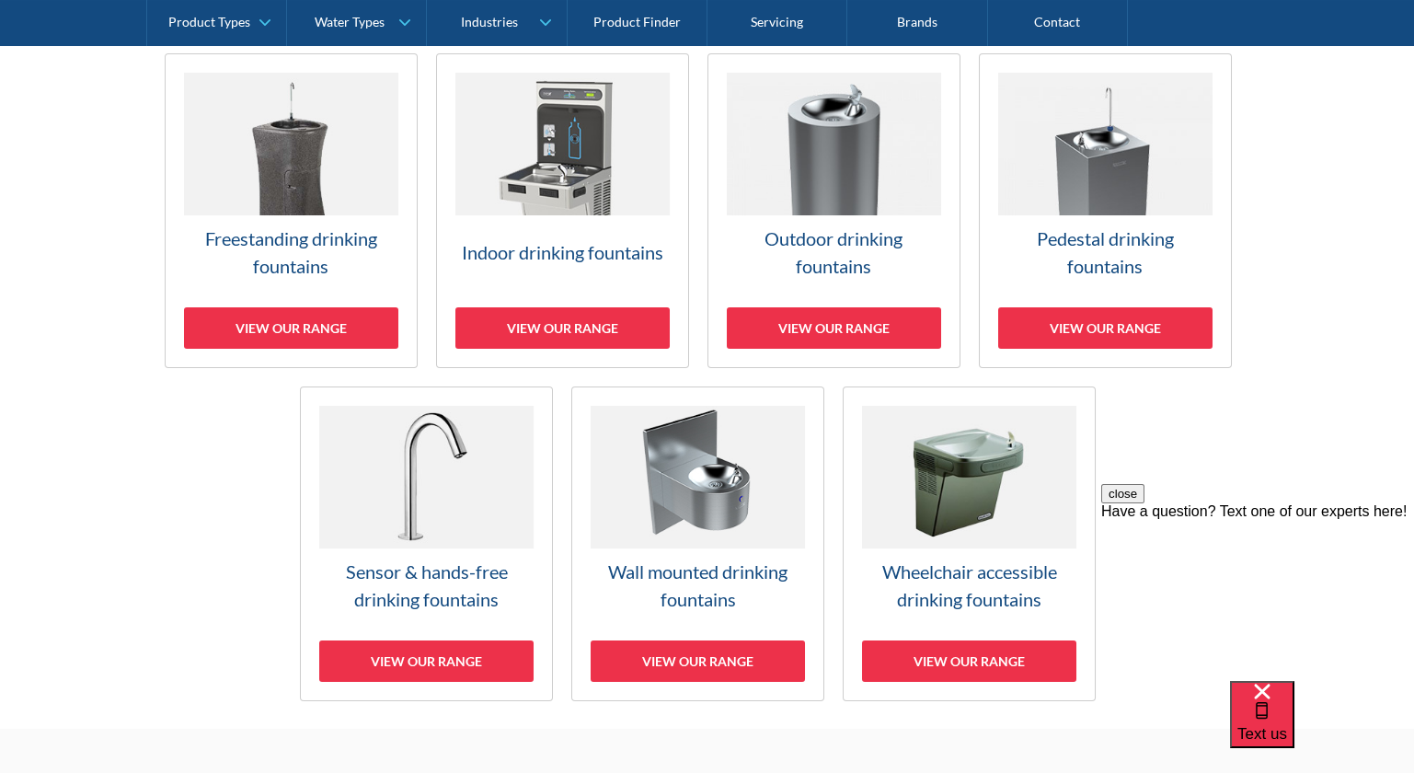
click at [909, 158] on img at bounding box center [834, 144] width 214 height 143
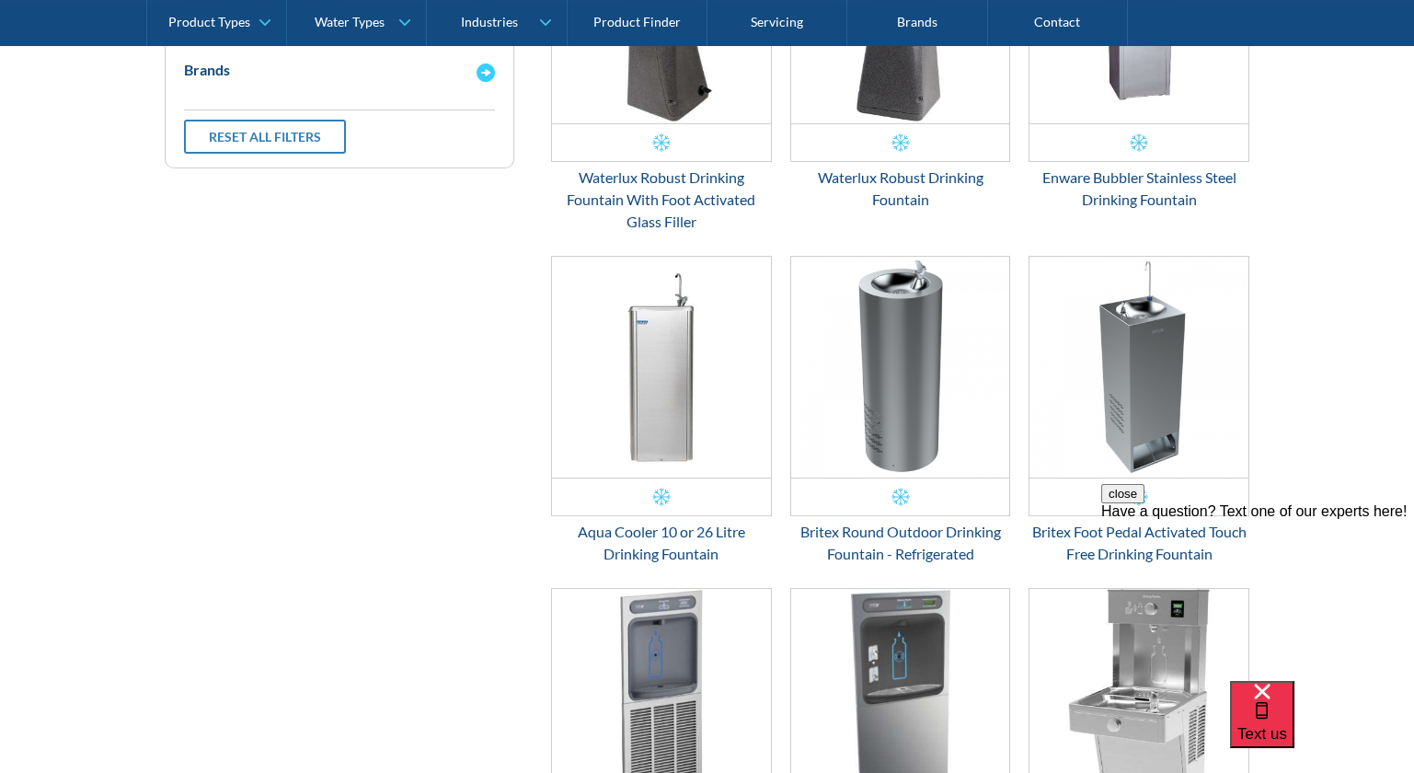
scroll to position [907, 0]
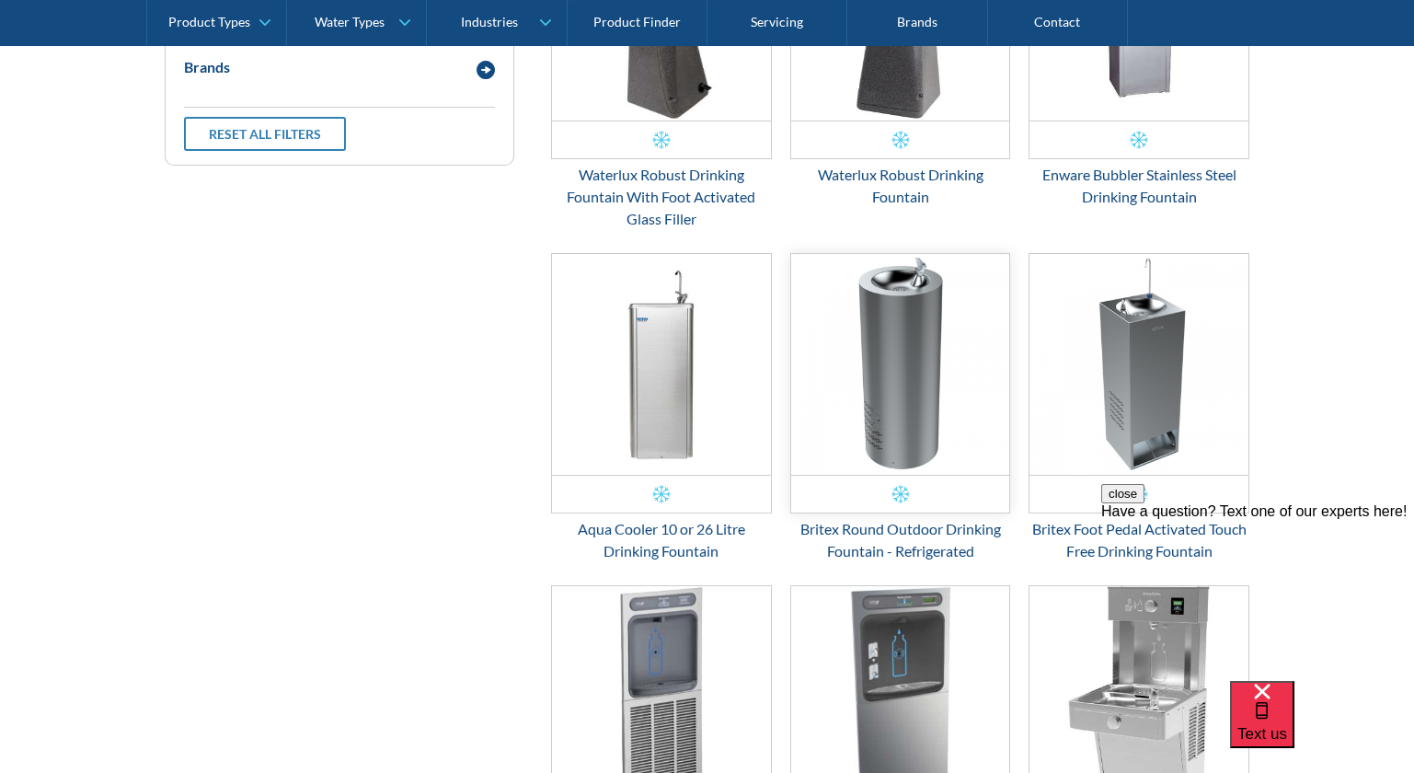
click at [947, 418] on img "Email Form 3" at bounding box center [900, 364] width 219 height 221
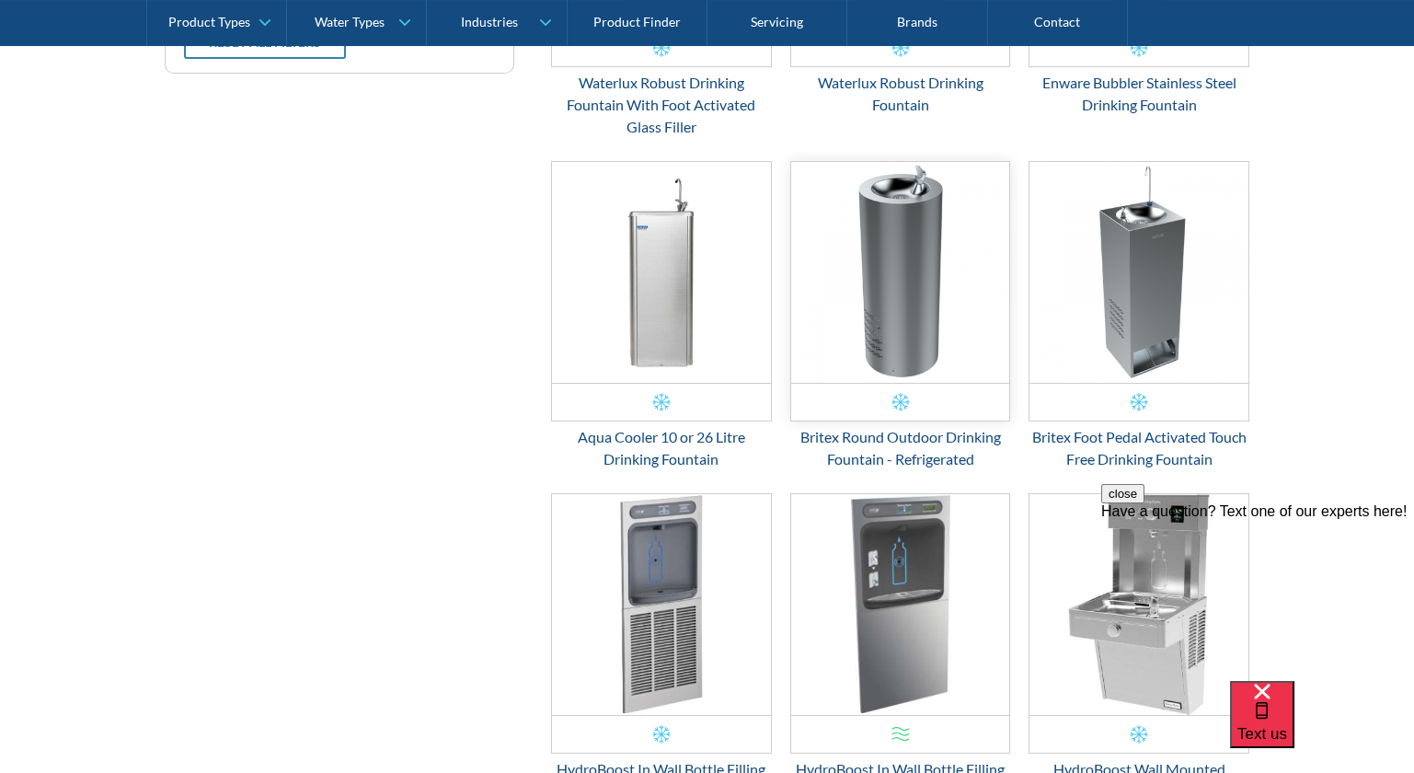
scroll to position [1459, 0]
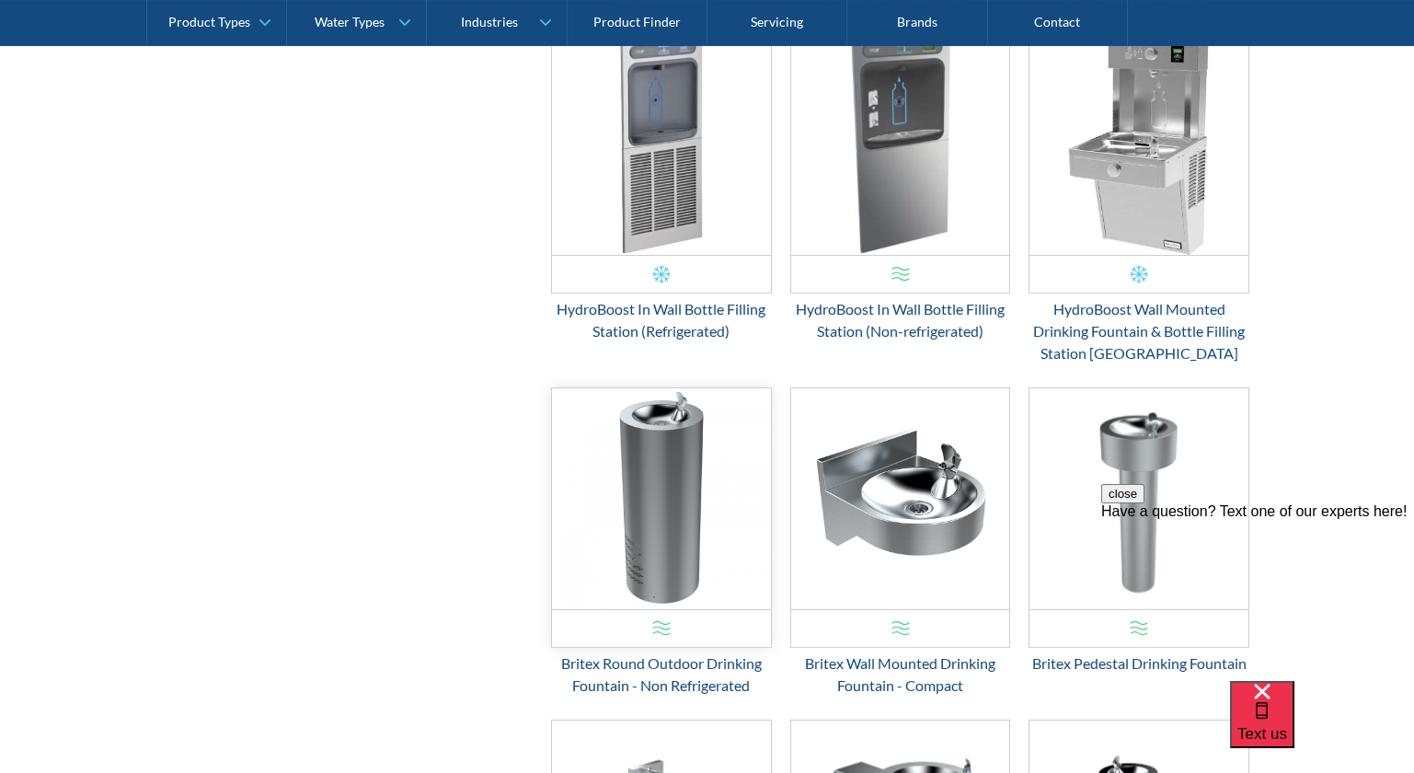
click at [666, 487] on img "Email Form 3" at bounding box center [661, 498] width 219 height 221
click at [669, 269] on div "Email Form 3" at bounding box center [661, 274] width 18 height 18
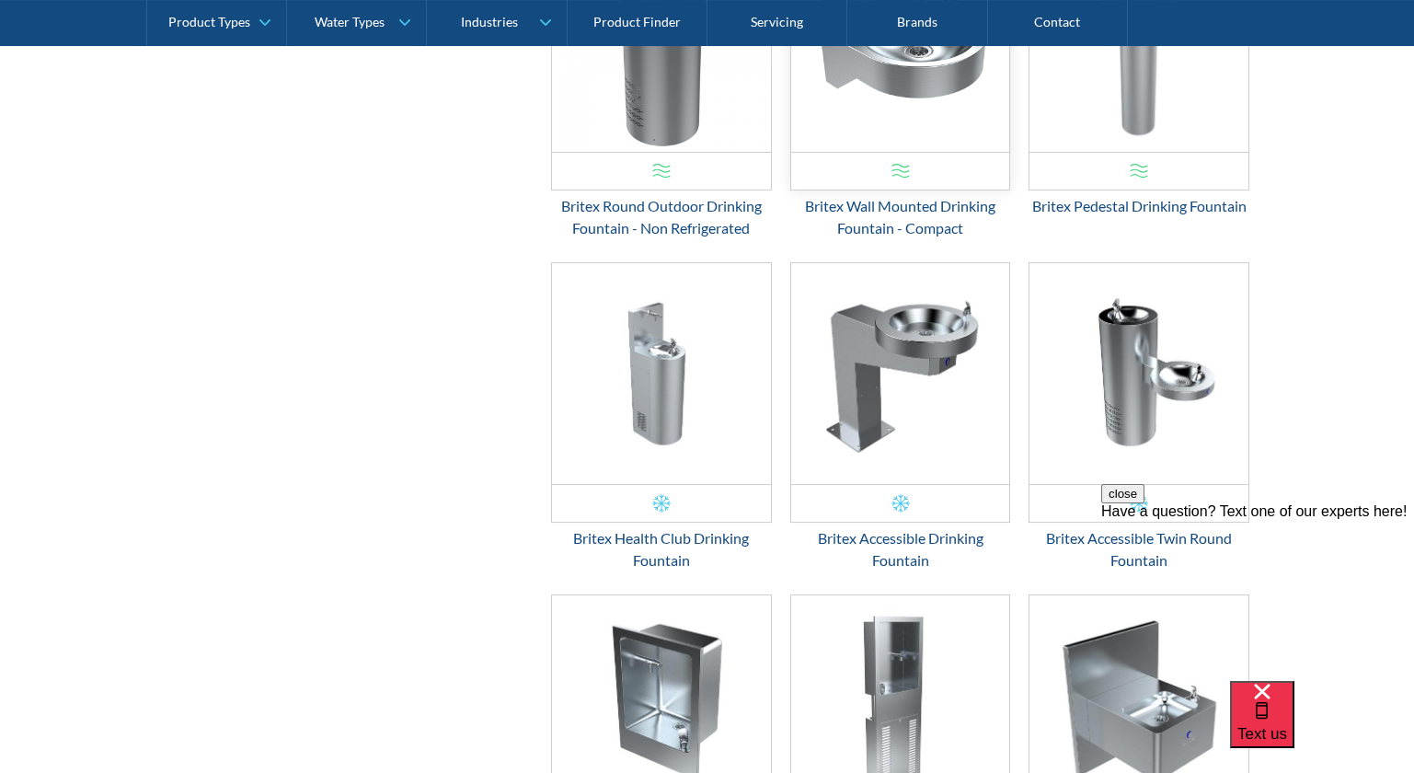
scroll to position [2103, 0]
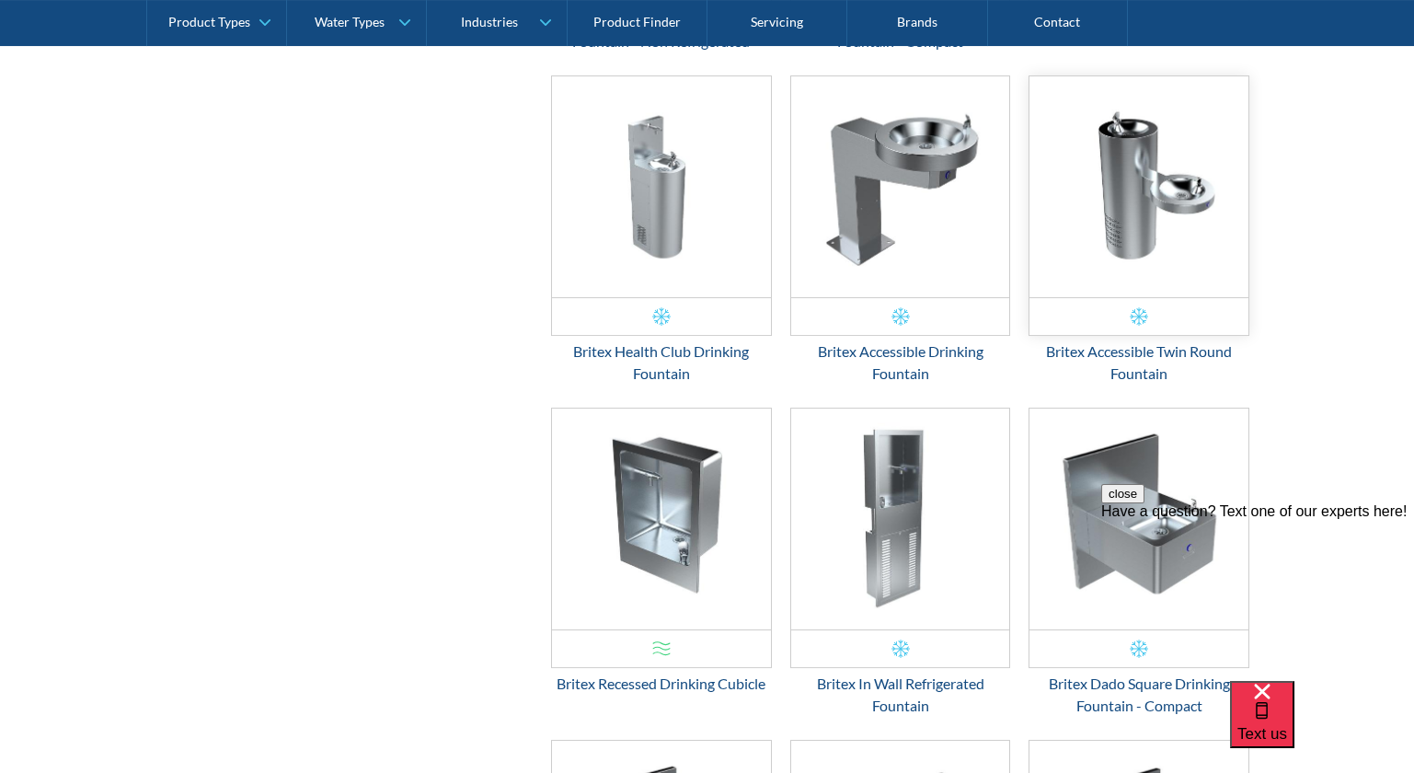
click at [1137, 202] on img "Email Form 3" at bounding box center [1139, 186] width 219 height 221
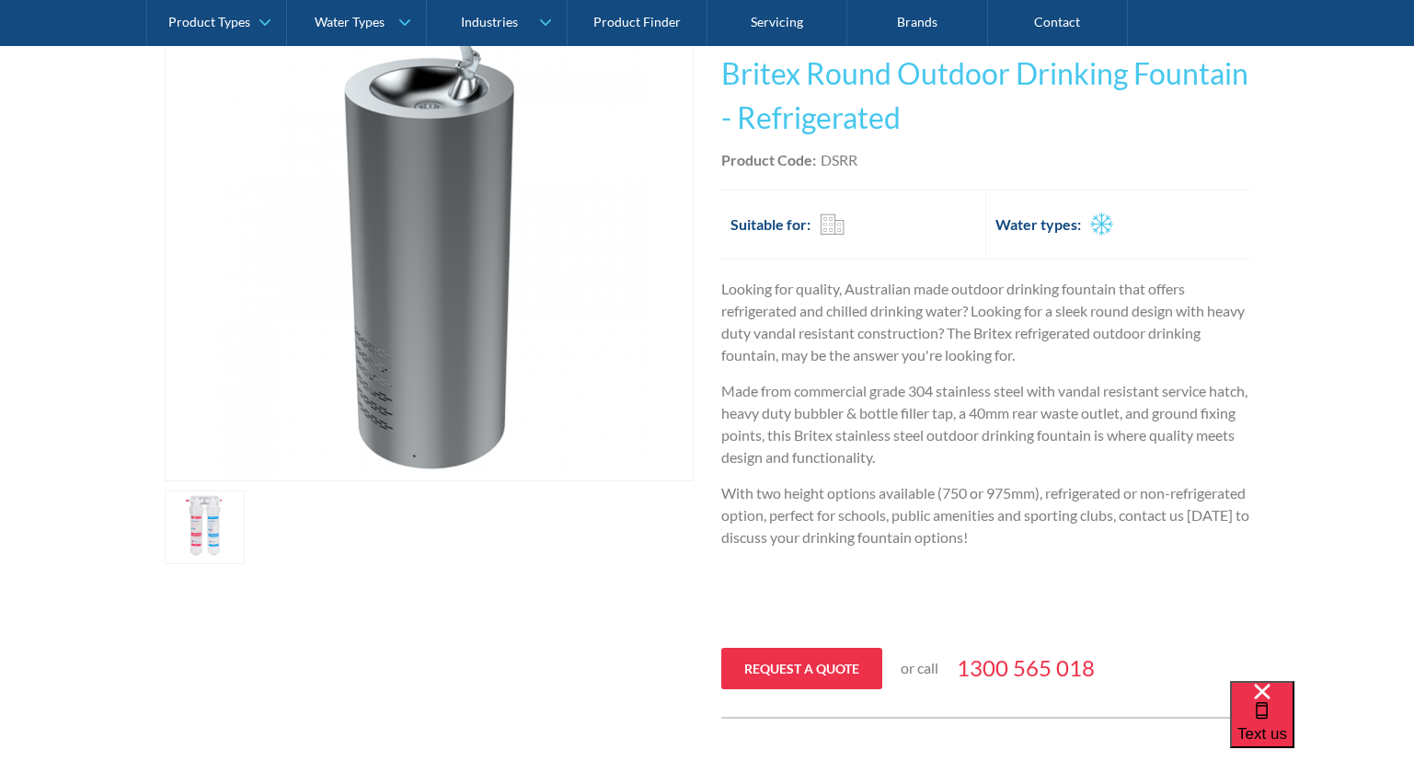
scroll to position [91, 0]
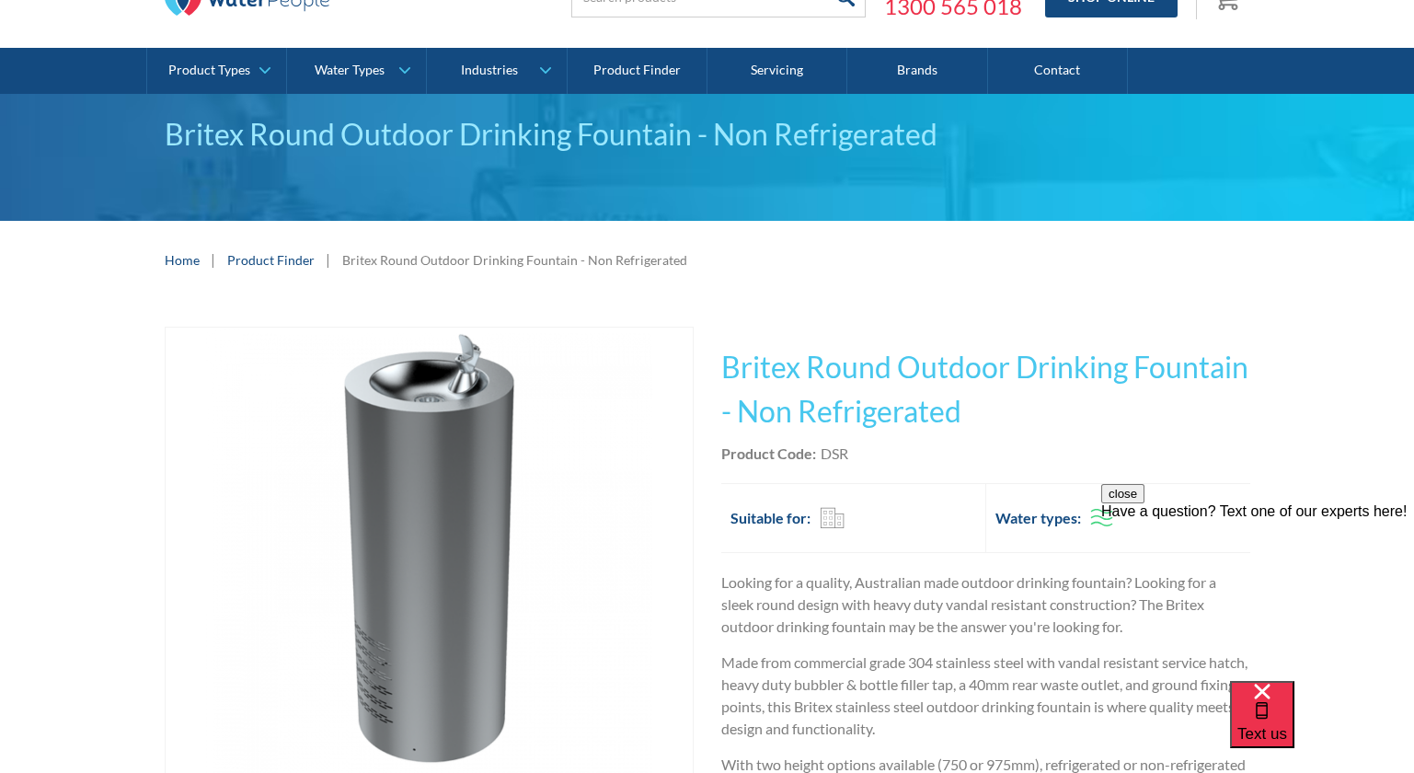
click at [1105, 511] on div "close Have a question? Text one of our experts here!" at bounding box center [1257, 594] width 313 height 221
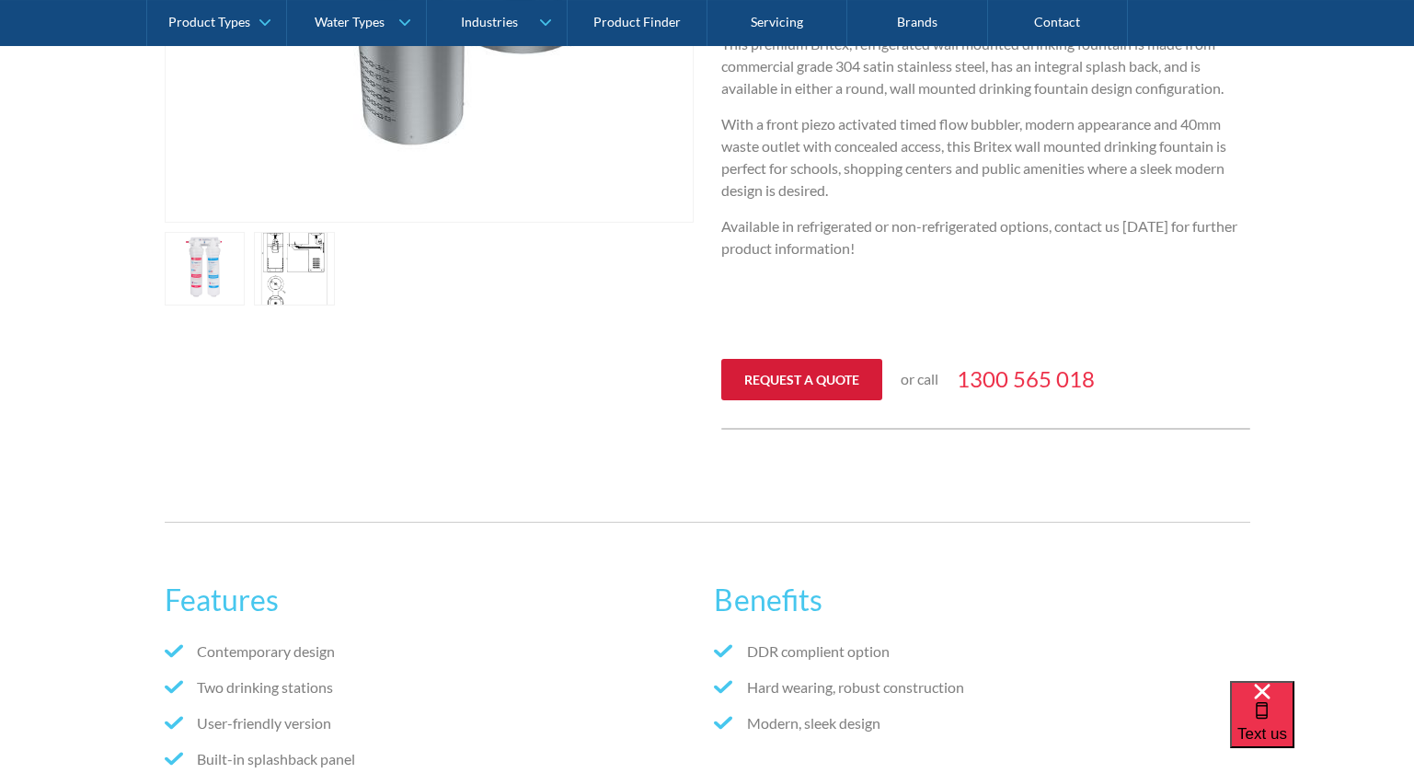
click at [818, 370] on link "Request a quote" at bounding box center [801, 379] width 161 height 41
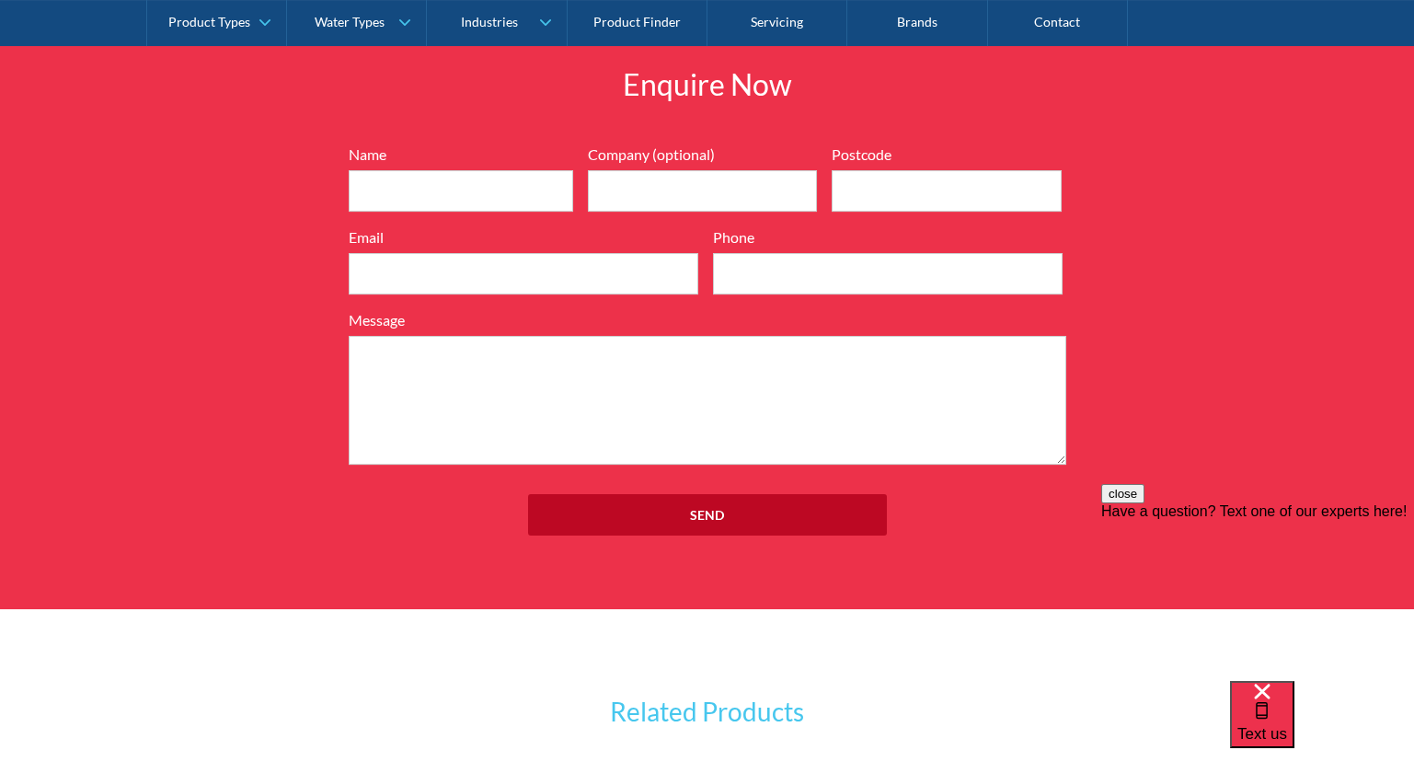
scroll to position [2187, 0]
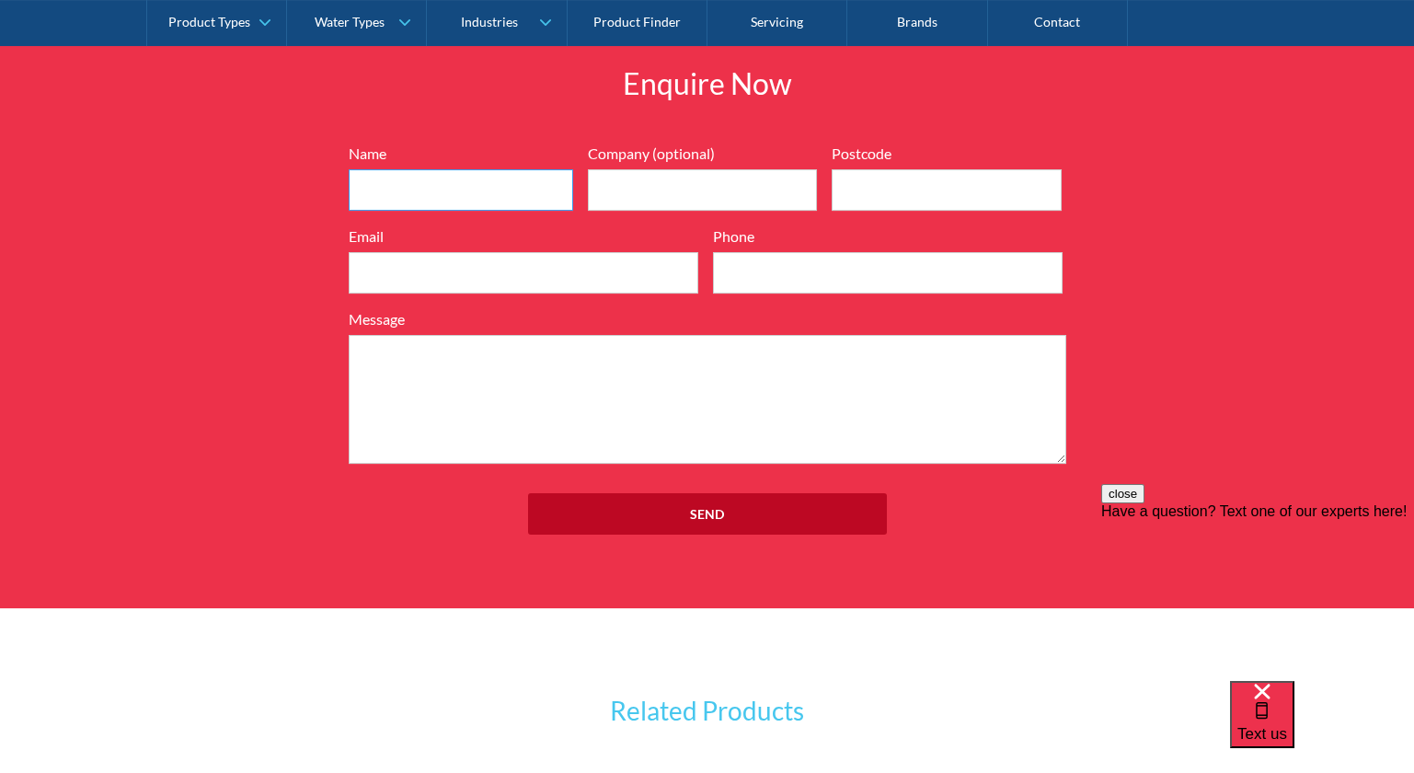
click at [467, 189] on input "Name" at bounding box center [461, 189] width 225 height 41
type input "Huijia Yan"
type input "3000"
type input "hyan2624@gmail.com"
type input "0435892477"
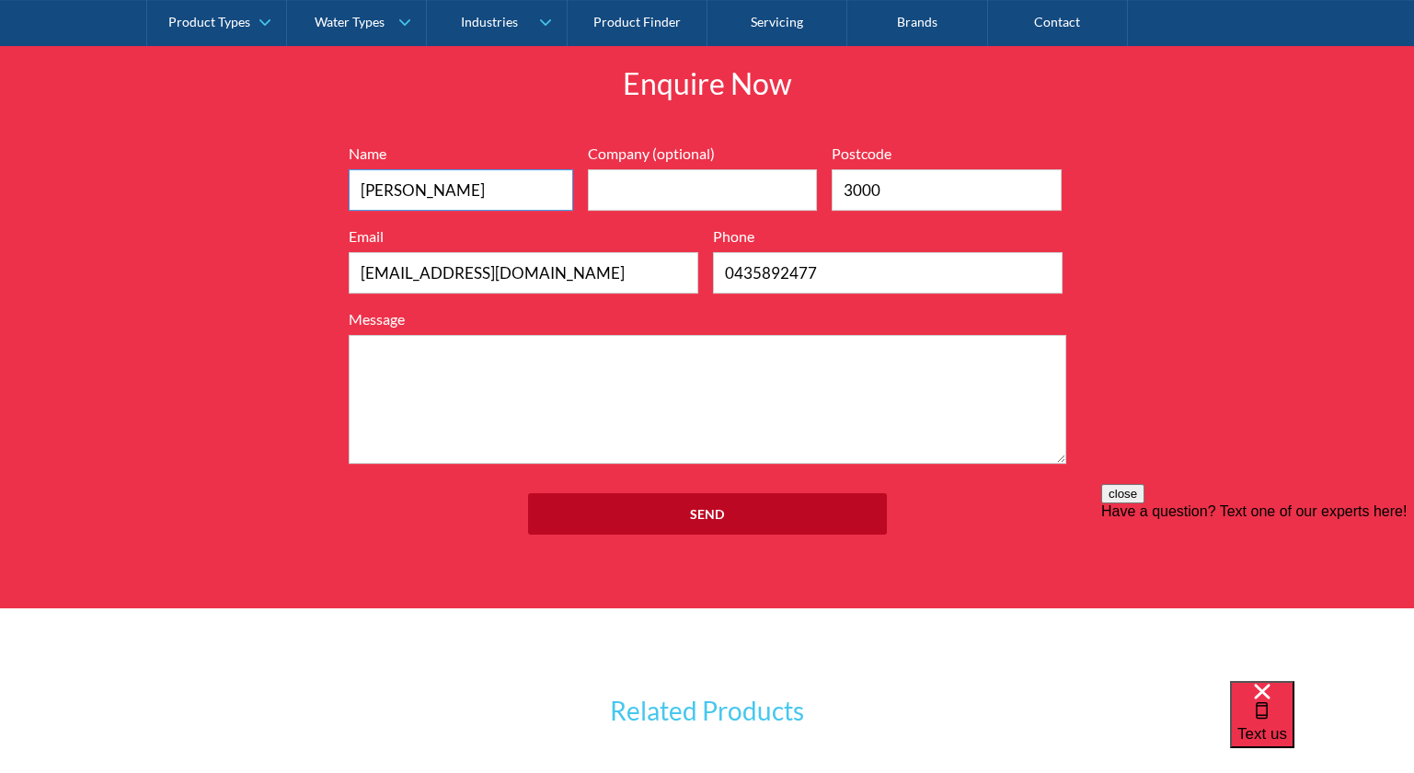
drag, startPoint x: 401, startPoint y: 187, endPoint x: 287, endPoint y: 183, distance: 114.2
click at [287, 183] on div "Enquire Now 7199ebfc89469718eadd6f0c0345ca51cae17984353ea86a4a584a90323ec471d39…" at bounding box center [707, 307] width 1414 height 602
type input "kristineYan"
click at [615, 188] on input "Company (optional)" at bounding box center [703, 189] width 230 height 41
type input "Manningham Council"
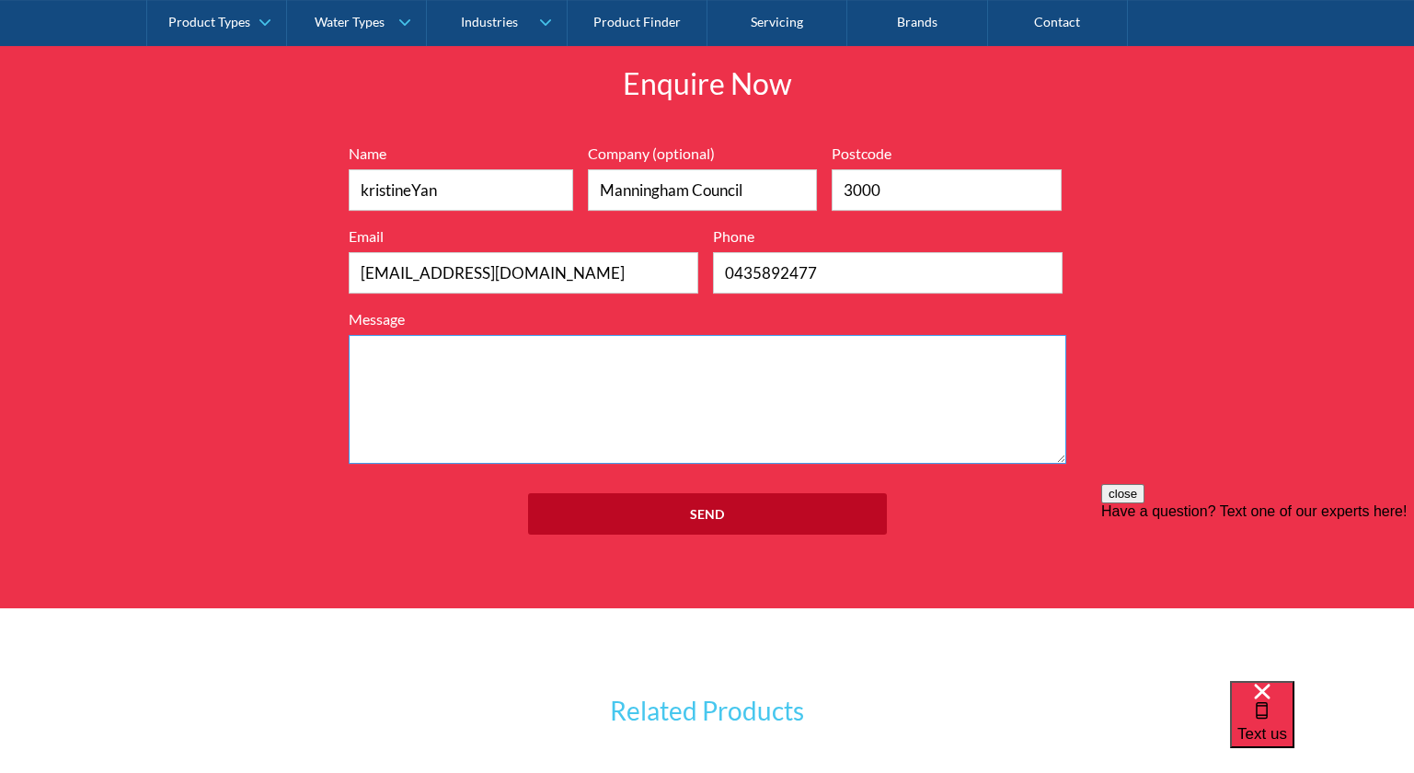
click at [755, 379] on textarea "Message" at bounding box center [708, 399] width 718 height 129
drag, startPoint x: 883, startPoint y: 183, endPoint x: 856, endPoint y: 187, distance: 27.8
click at [856, 187] on input "3000" at bounding box center [947, 189] width 230 height 41
type input "3108"
click at [800, 360] on textarea "Message" at bounding box center [708, 399] width 718 height 129
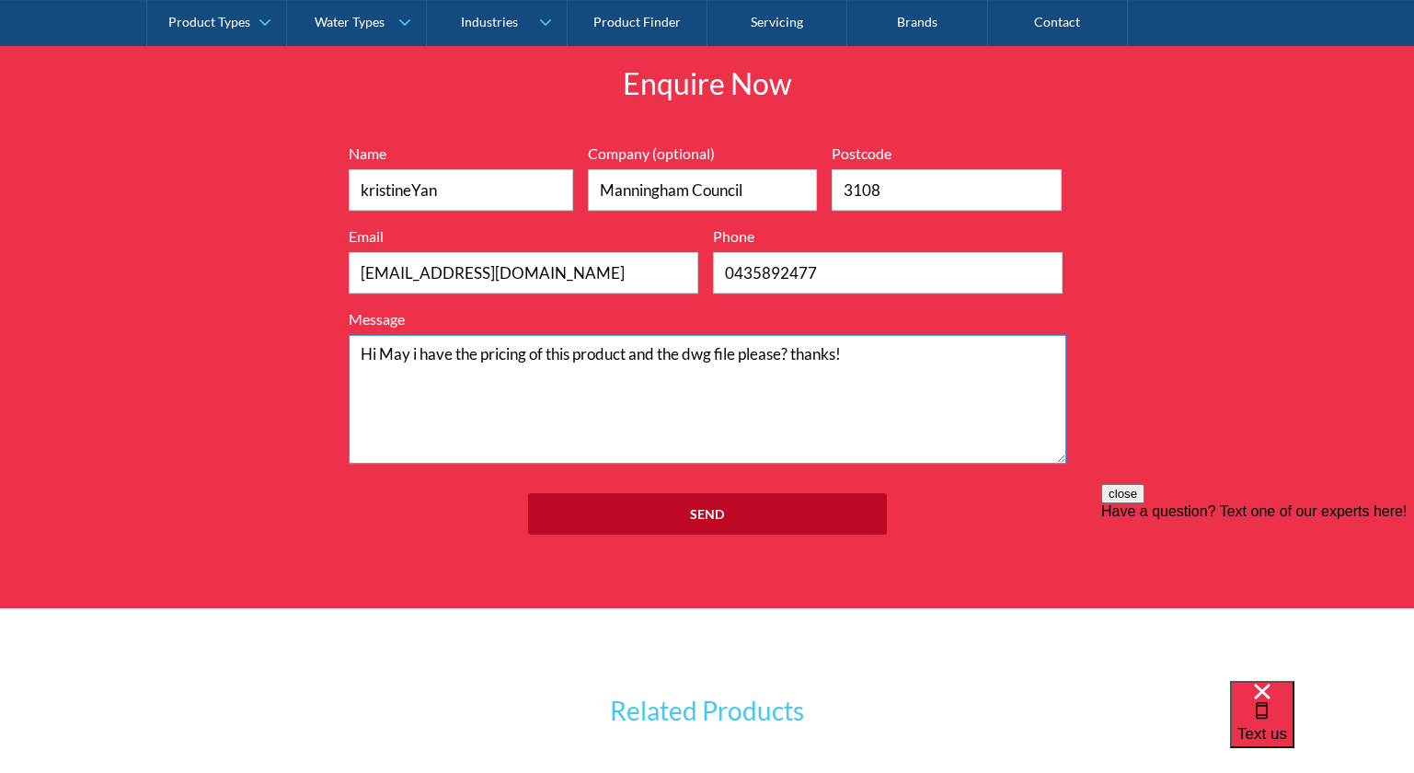
drag, startPoint x: 378, startPoint y: 347, endPoint x: 479, endPoint y: 720, distance: 386.2
click at [491, 450] on textarea "Hi May i have the pricing of this product and the dwg file please? thanks!" at bounding box center [708, 399] width 718 height 129
click at [377, 347] on textarea "Hi May i have the pricing of this product and the dwg file please? thanks!" at bounding box center [708, 399] width 718 height 129
type textarea "Hi! May i have the pricing of this product and the dwg file please? thanks!"
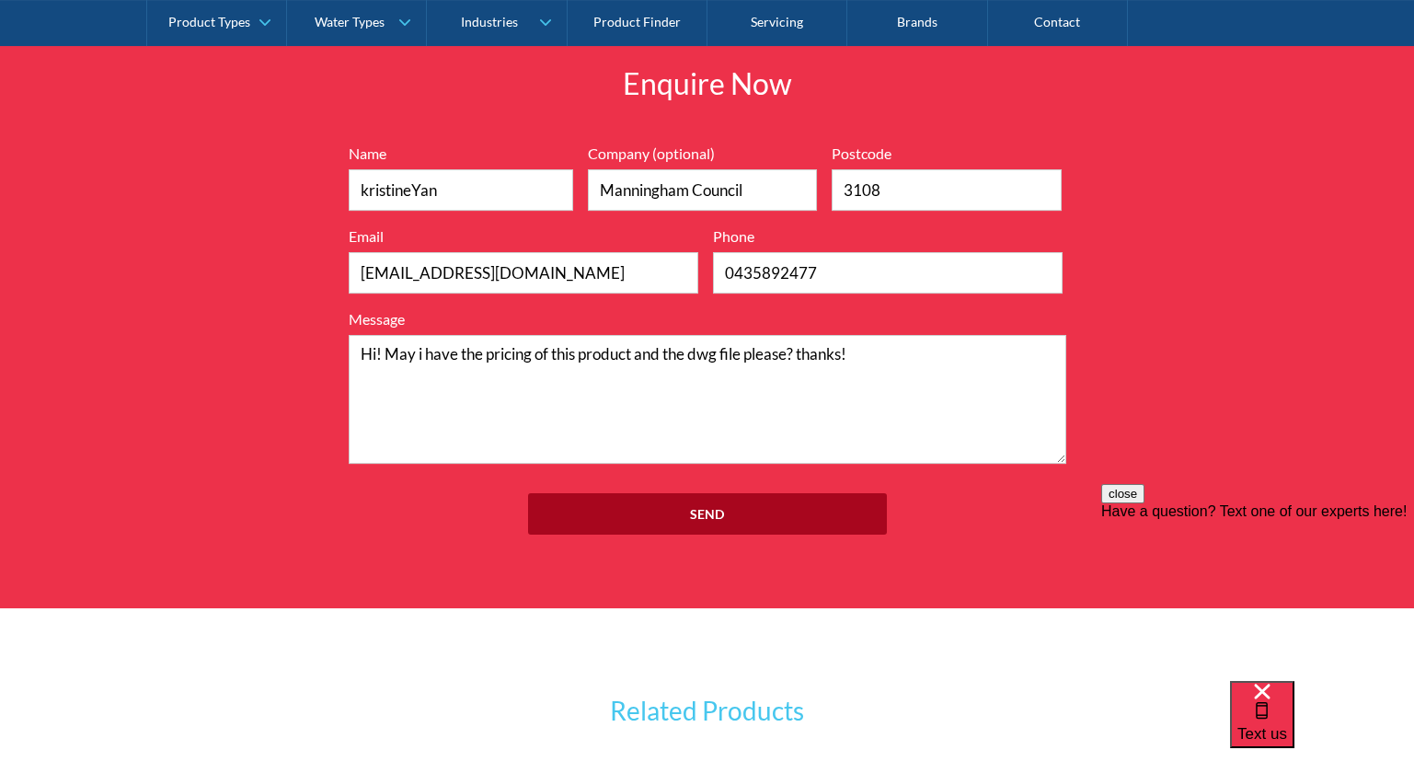
click at [591, 497] on input "Send" at bounding box center [707, 513] width 359 height 41
